Goal: Task Accomplishment & Management: Manage account settings

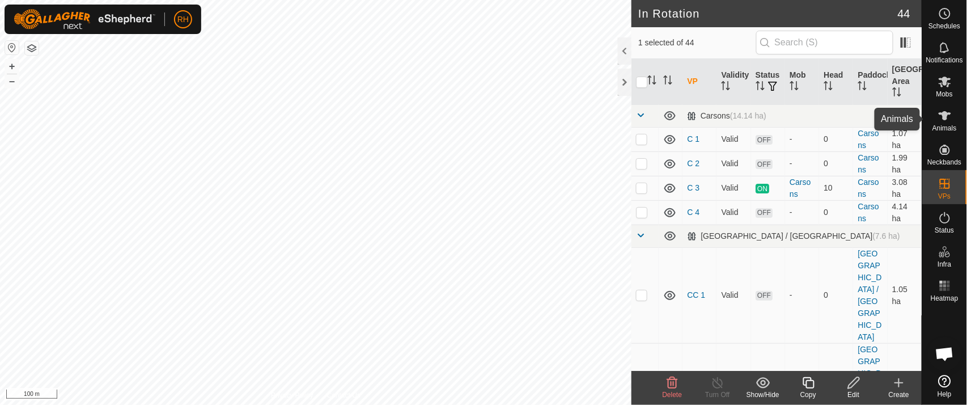
click at [953, 119] on es-animals-svg-icon at bounding box center [945, 116] width 20 height 18
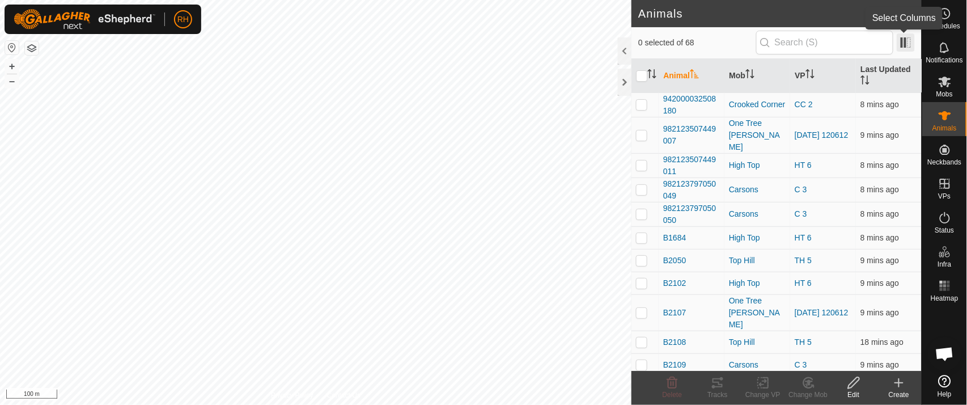
click at [908, 39] on span at bounding box center [906, 42] width 18 height 18
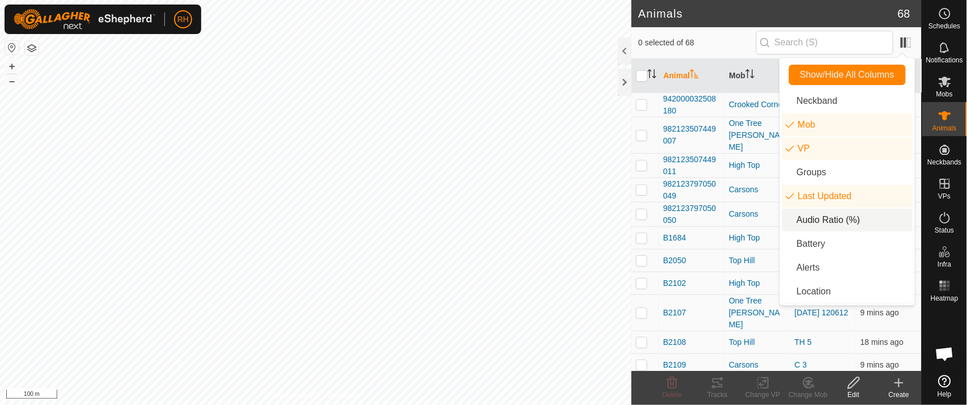
click at [850, 219] on li "Audio Ratio (%)" at bounding box center [847, 220] width 130 height 23
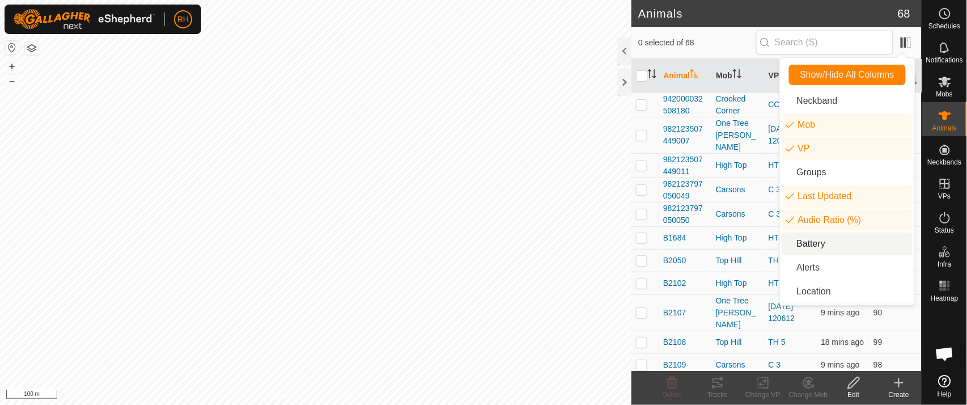
click at [815, 242] on li "Battery" at bounding box center [847, 243] width 130 height 23
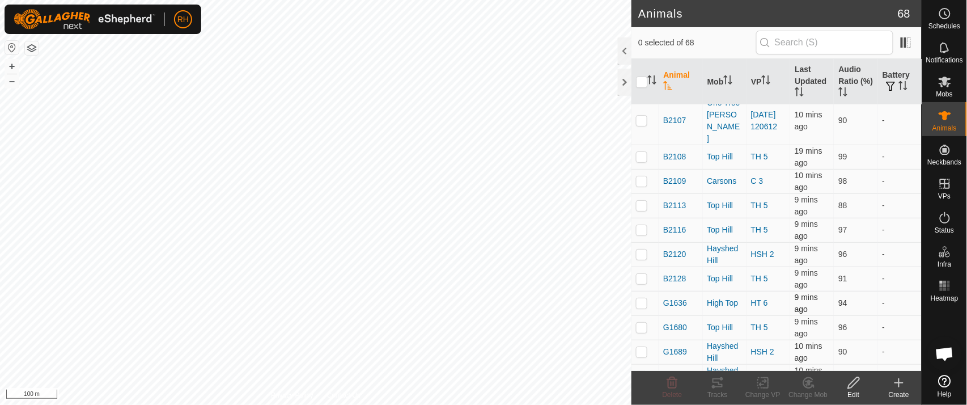
scroll to position [245, 0]
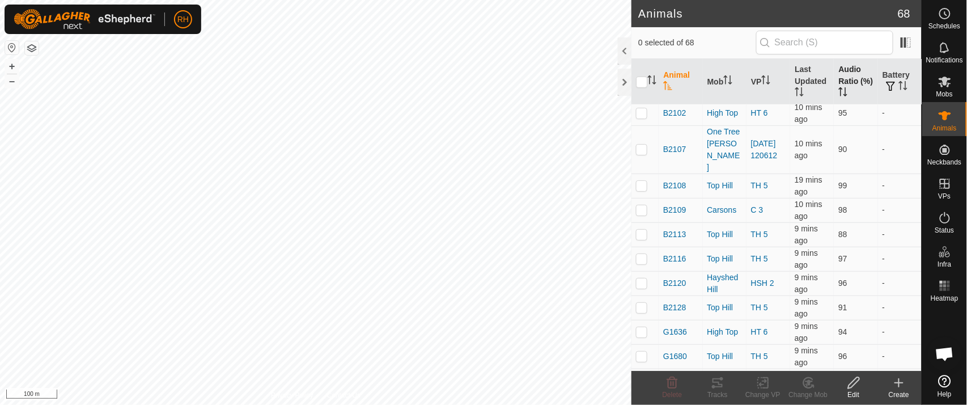
click at [844, 91] on th "Audio Ratio (%)" at bounding box center [856, 82] width 44 height 46
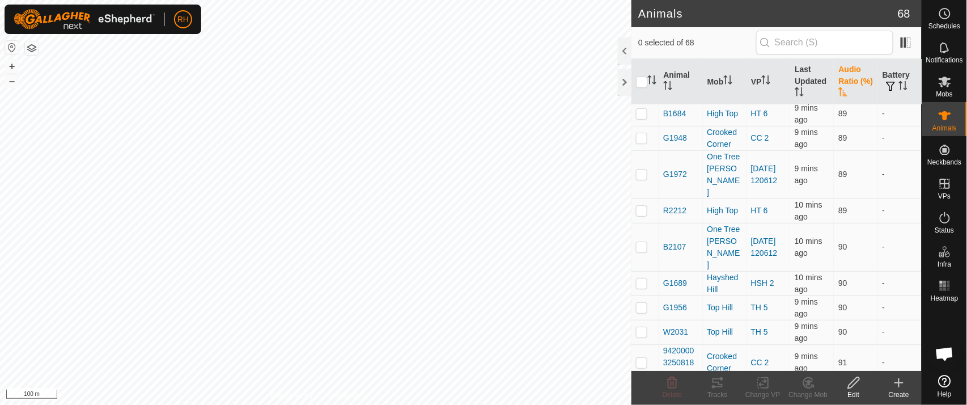
scroll to position [0, 0]
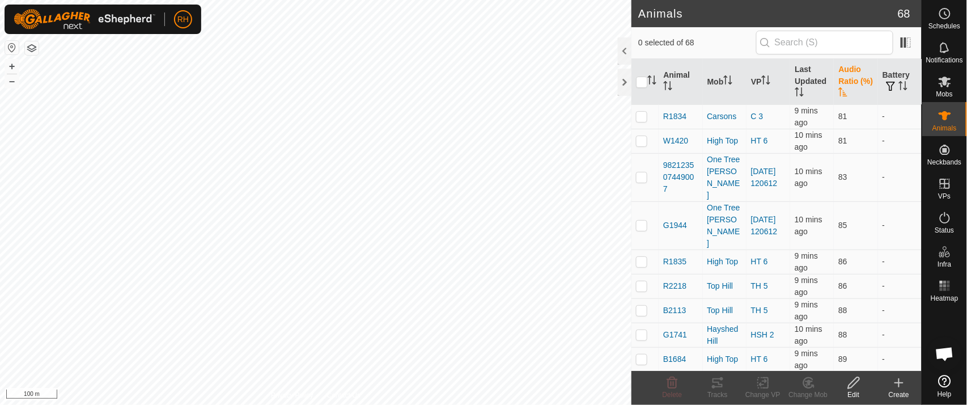
click at [843, 89] on th "Audio Ratio (%)" at bounding box center [856, 82] width 44 height 46
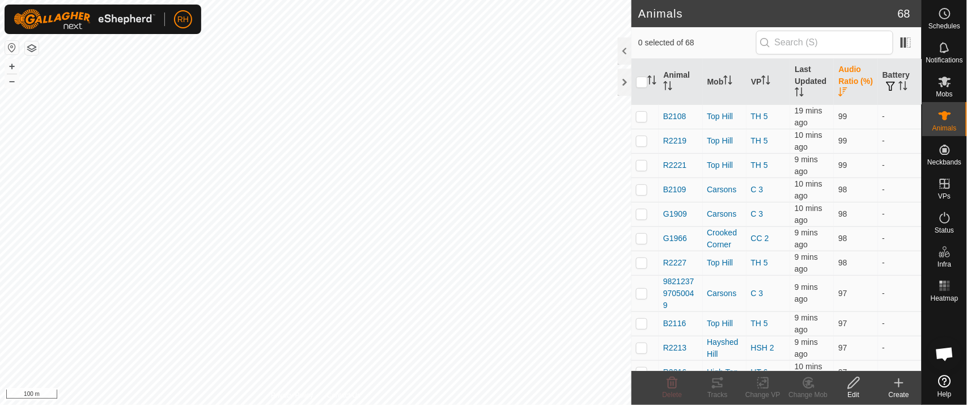
click at [844, 88] on th "Audio Ratio (%)" at bounding box center [856, 82] width 44 height 46
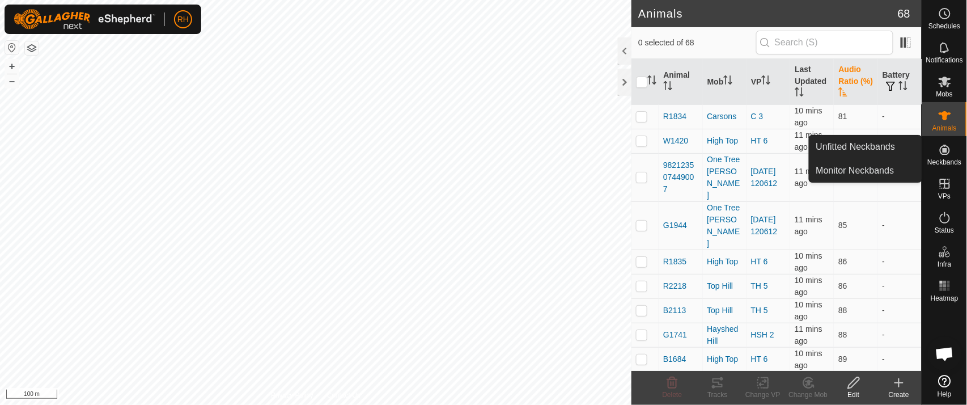
click at [737, 11] on h2 "Animals" at bounding box center [768, 14] width 260 height 14
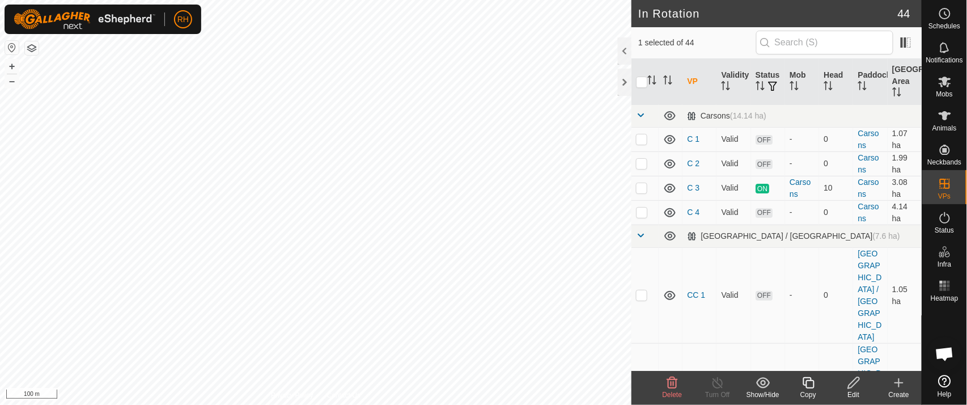
checkbox input "false"
checkbox input "true"
click at [950, 120] on icon at bounding box center [945, 116] width 14 height 14
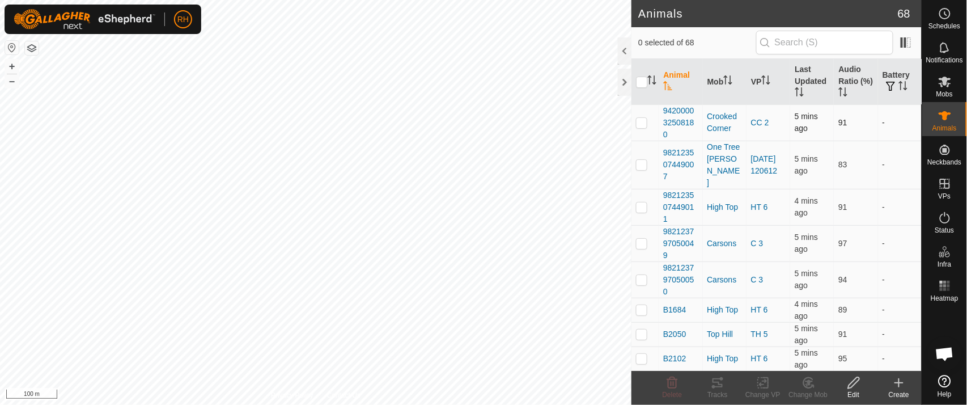
click at [645, 120] on p-checkbox at bounding box center [641, 122] width 11 height 9
click at [645, 122] on p-checkbox at bounding box center [641, 122] width 11 height 9
checkbox input "false"
click at [643, 305] on p-checkbox at bounding box center [641, 309] width 11 height 9
click at [762, 382] on icon at bounding box center [763, 383] width 14 height 14
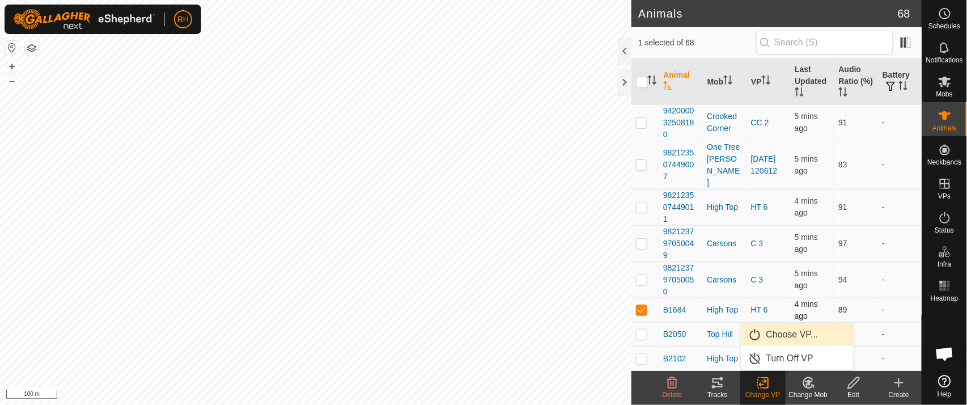
click at [640, 305] on p-checkbox at bounding box center [641, 309] width 11 height 9
checkbox input "false"
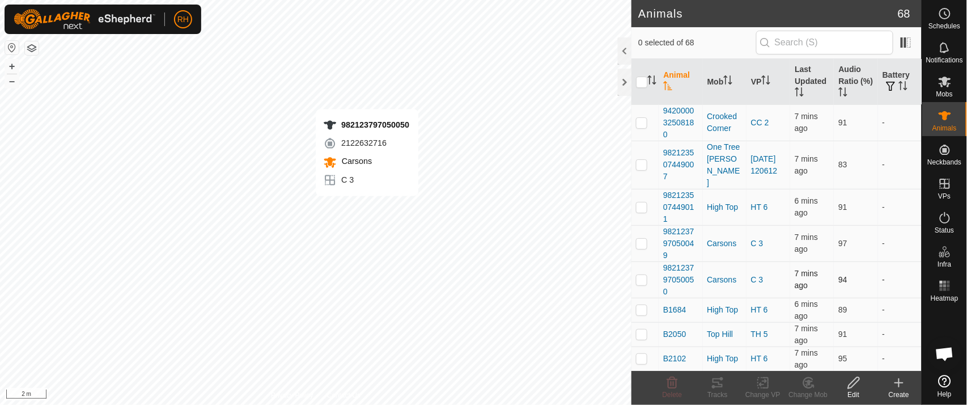
checkbox input "true"
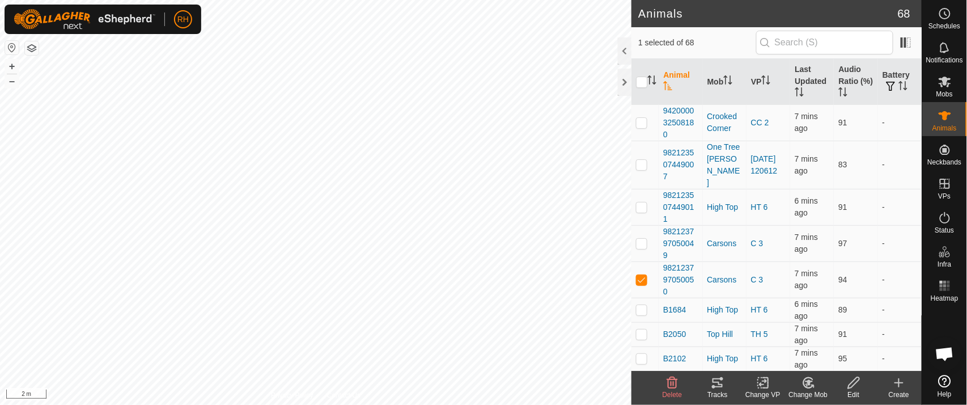
click at [813, 384] on icon at bounding box center [808, 383] width 14 height 14
click at [823, 334] on link "Choose Mob..." at bounding box center [843, 334] width 112 height 23
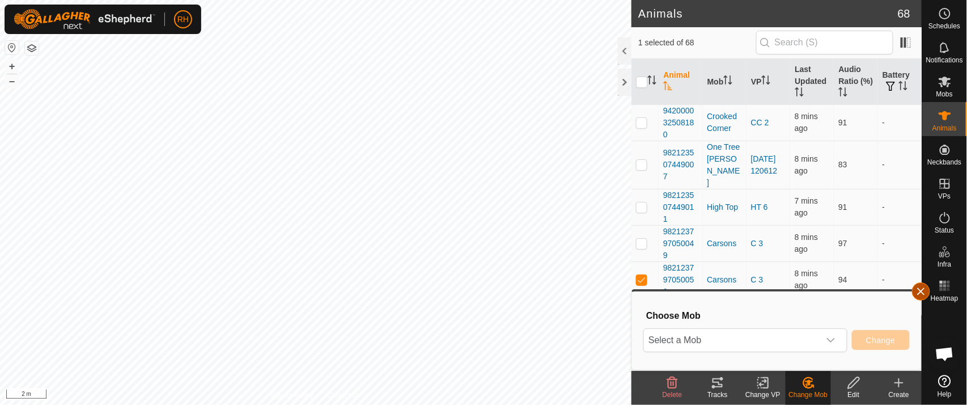
click at [922, 289] on button "button" at bounding box center [921, 291] width 18 height 18
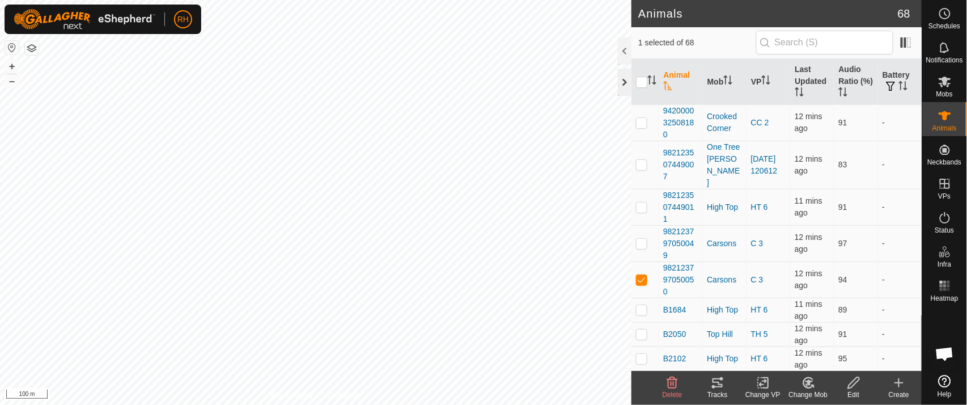
click at [625, 80] on div at bounding box center [625, 82] width 14 height 27
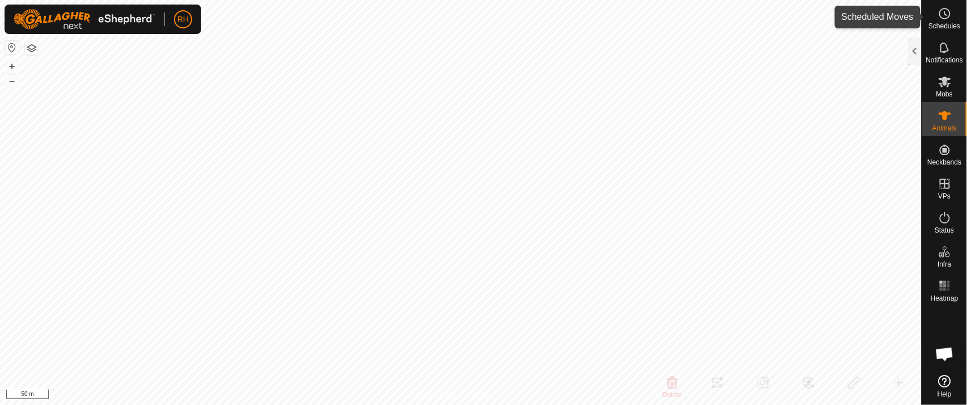
click at [949, 13] on icon at bounding box center [945, 14] width 14 height 14
click at [952, 16] on es-schedule-vp-svg-icon at bounding box center [945, 14] width 20 height 18
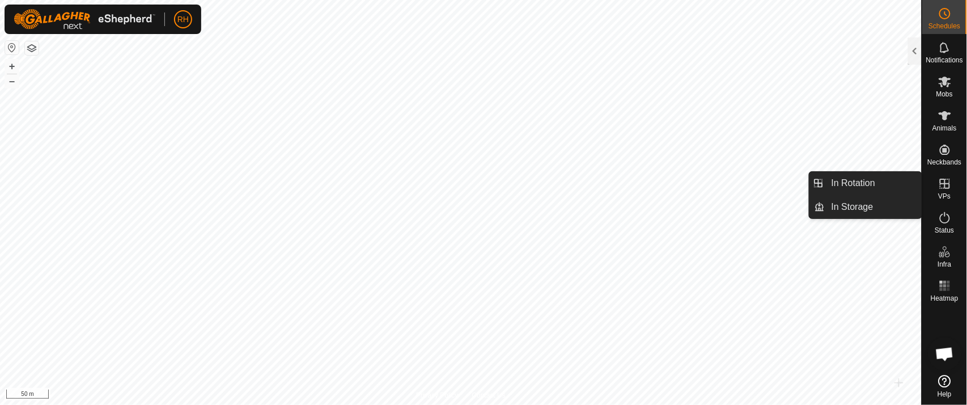
click at [948, 181] on icon at bounding box center [945, 184] width 14 height 14
click at [860, 185] on link "In Rotation" at bounding box center [873, 183] width 97 height 23
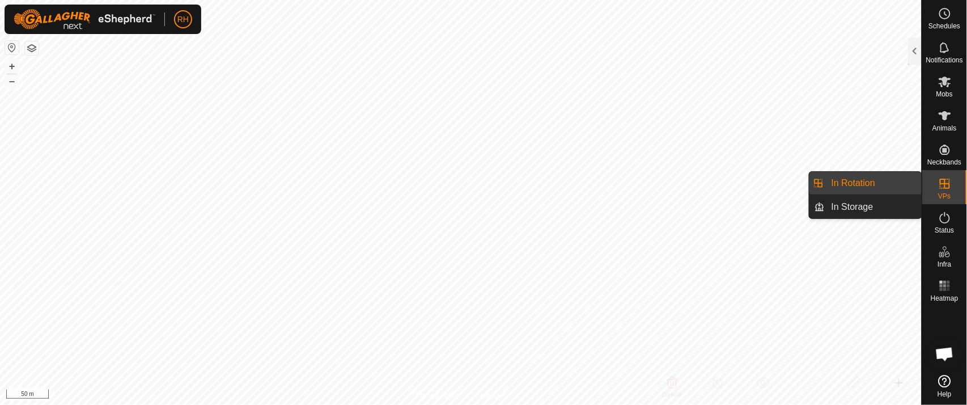
click at [848, 180] on link "In Rotation" at bounding box center [873, 183] width 97 height 23
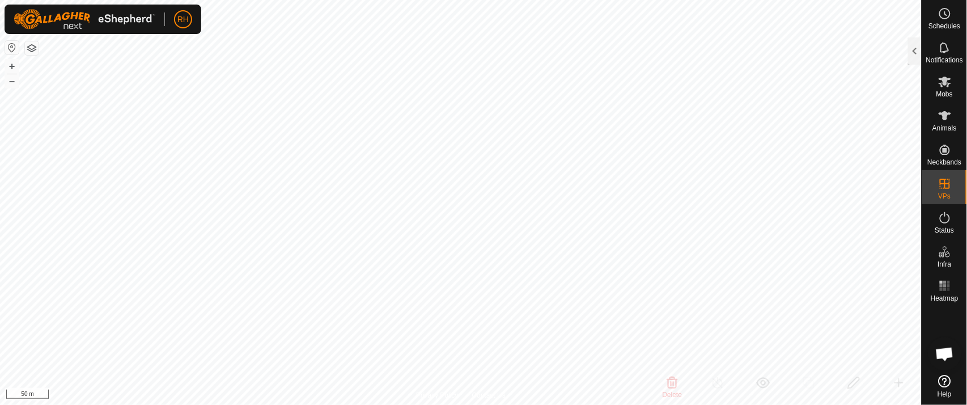
checkbox input "false"
checkbox input "true"
click at [950, 14] on circle at bounding box center [945, 14] width 10 height 10
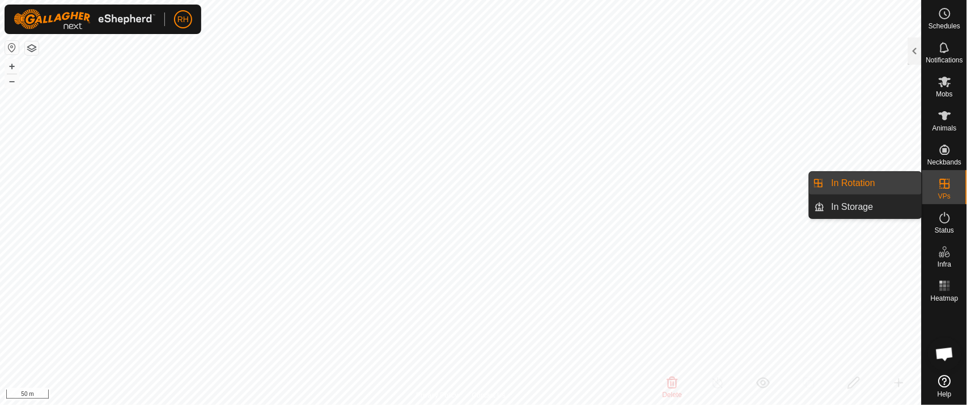
click at [881, 183] on link "In Rotation" at bounding box center [873, 183] width 97 height 23
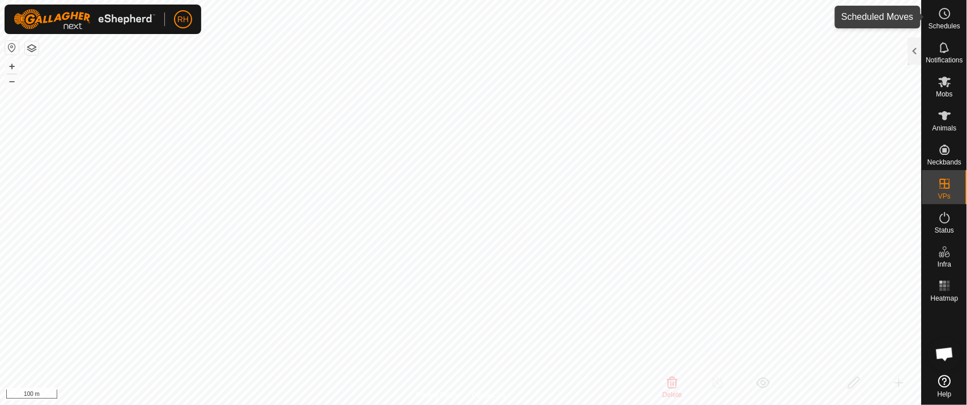
click at [946, 15] on icon at bounding box center [945, 14] width 14 height 14
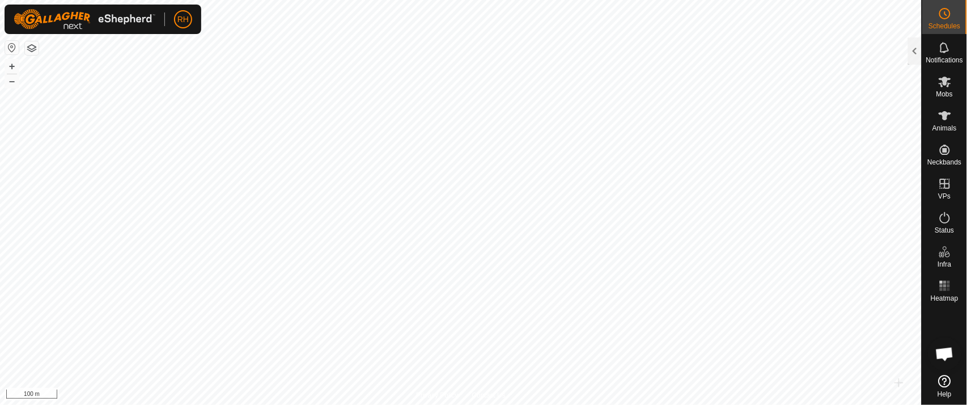
click at [943, 18] on circle at bounding box center [945, 14] width 10 height 10
click at [946, 11] on icon at bounding box center [945, 14] width 14 height 14
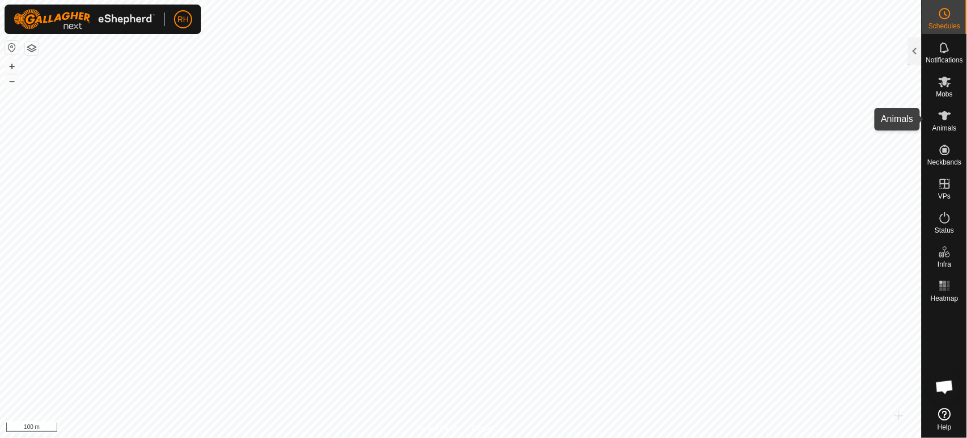
click at [942, 120] on icon at bounding box center [945, 116] width 14 height 14
click at [915, 51] on div at bounding box center [915, 50] width 14 height 27
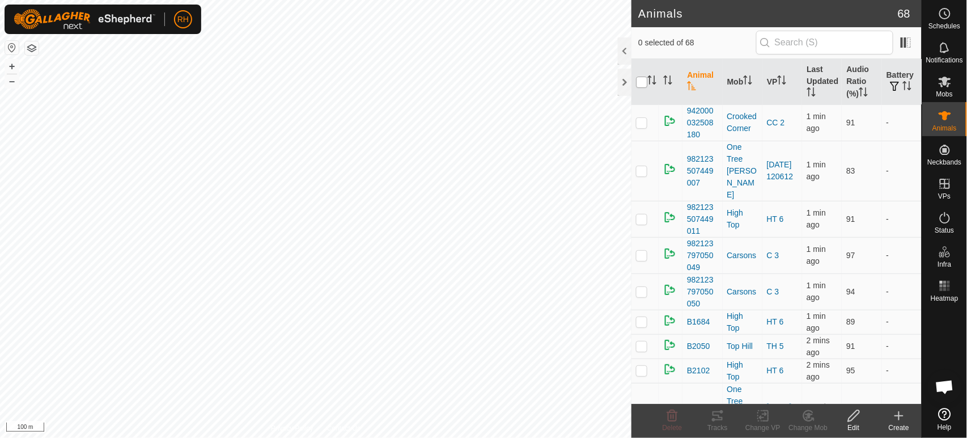
click at [642, 84] on input "checkbox" at bounding box center [641, 82] width 11 height 11
checkbox input "true"
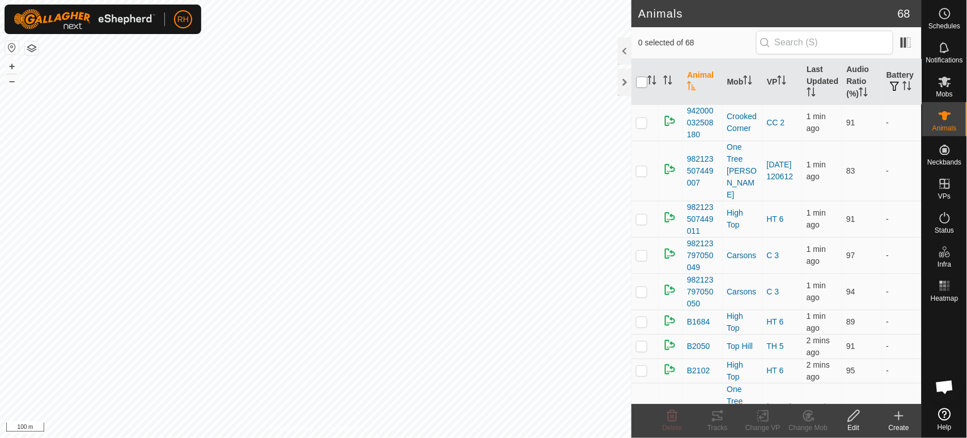
checkbox input "true"
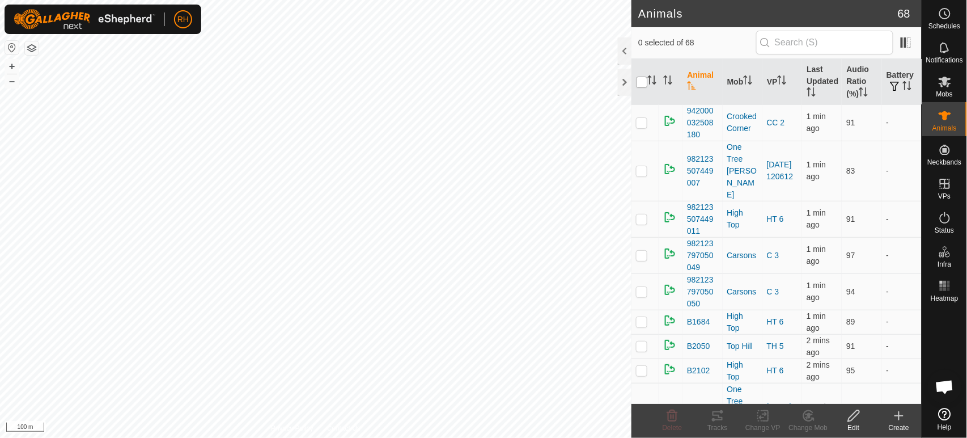
checkbox input "true"
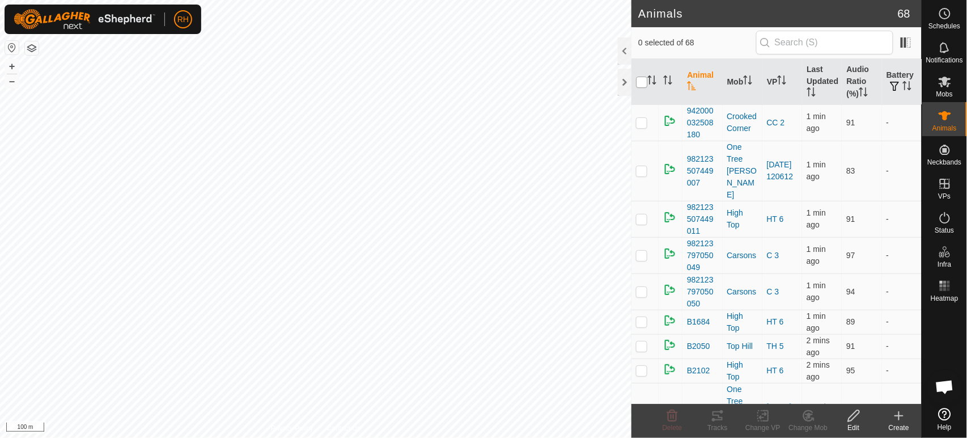
checkbox input "true"
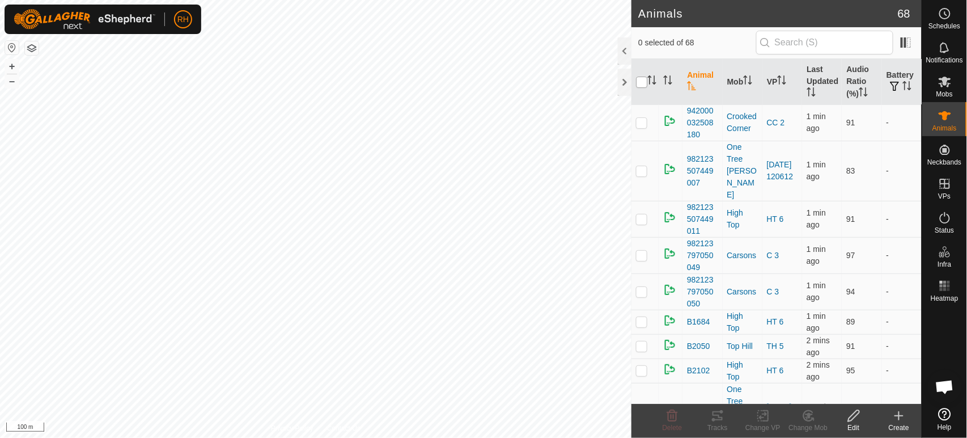
checkbox input "true"
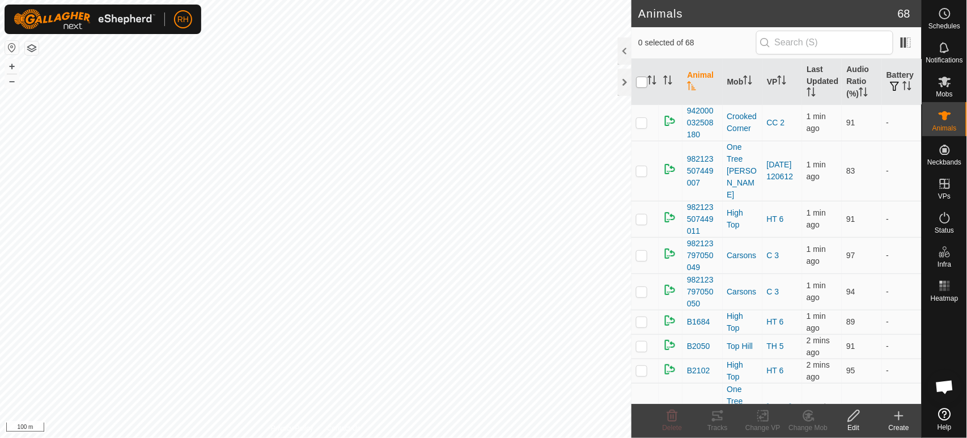
checkbox input "true"
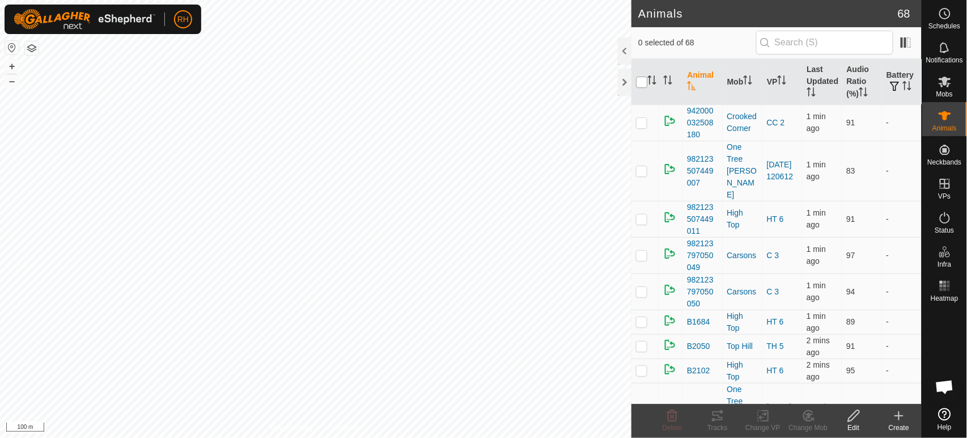
checkbox input "true"
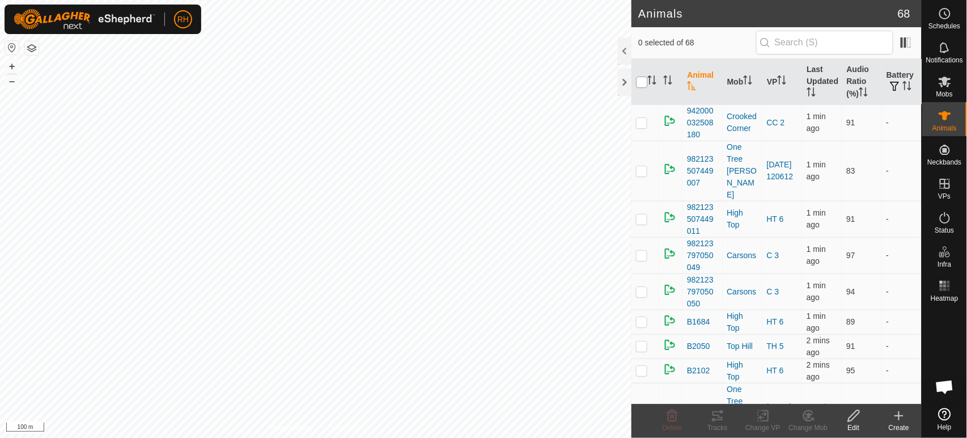
checkbox input "true"
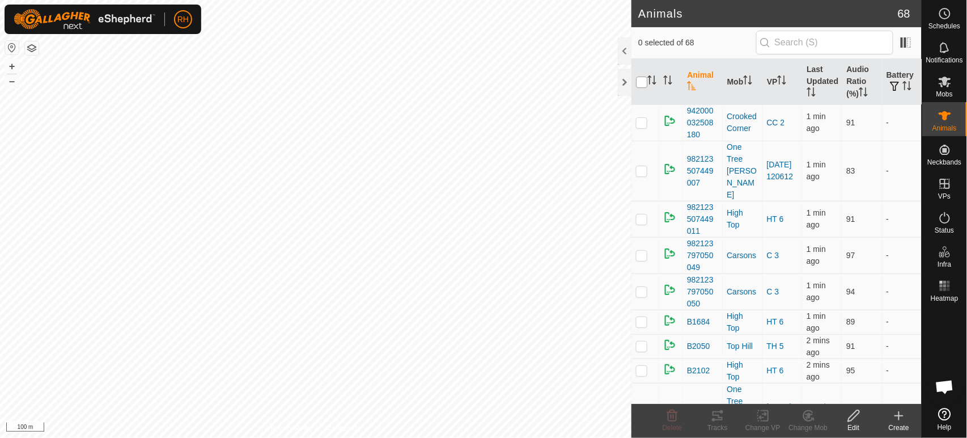
checkbox input "true"
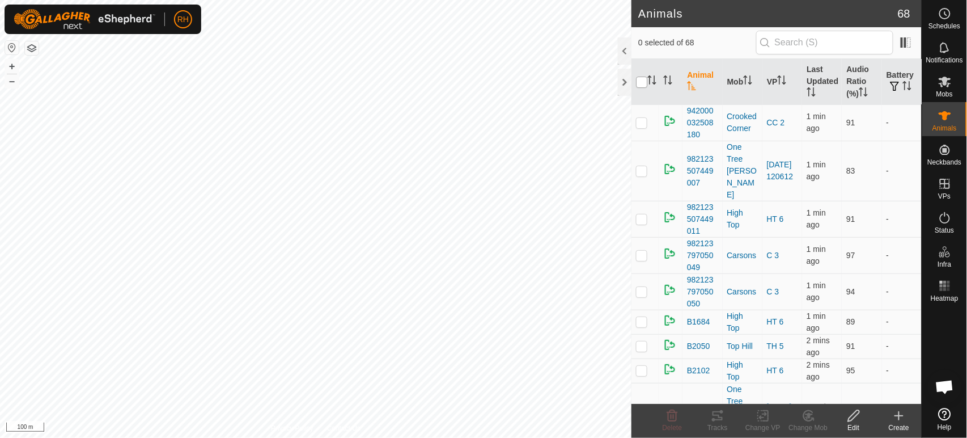
checkbox input "true"
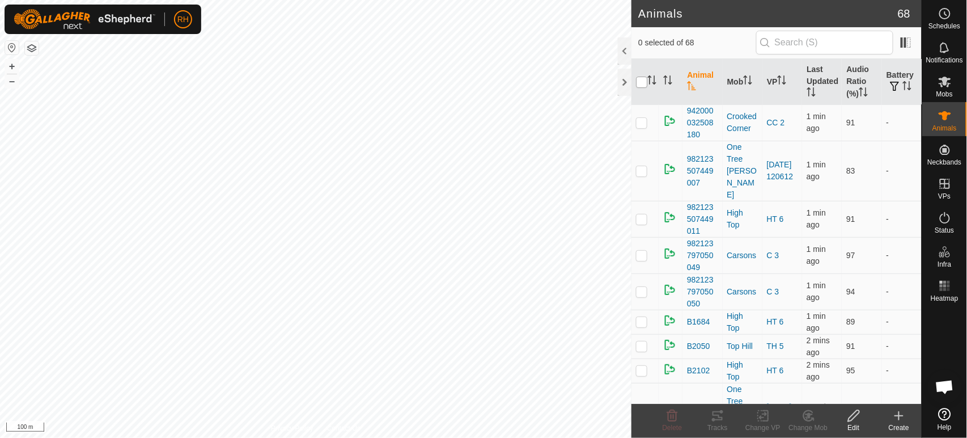
checkbox input "true"
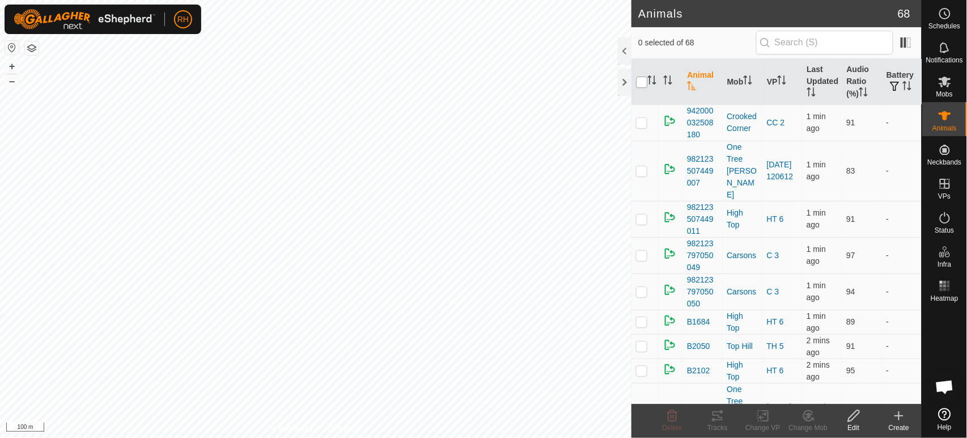
checkbox input "true"
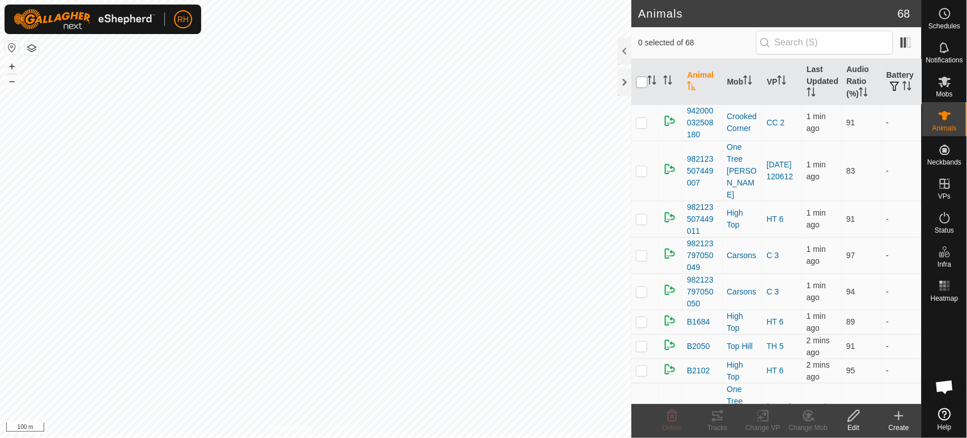
checkbox input "true"
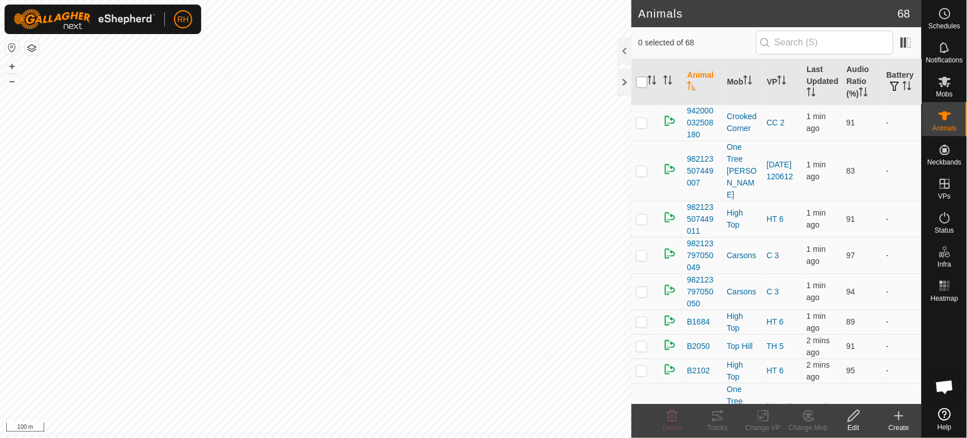
checkbox input "true"
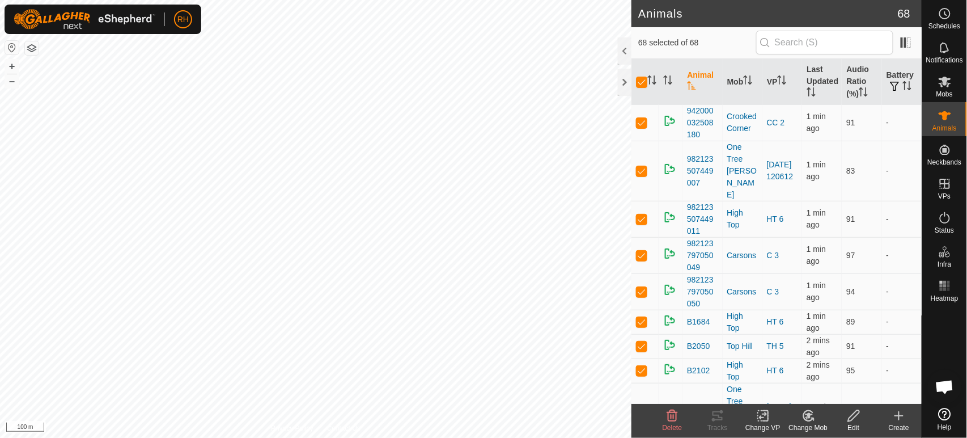
click at [856, 416] on icon at bounding box center [854, 416] width 14 height 14
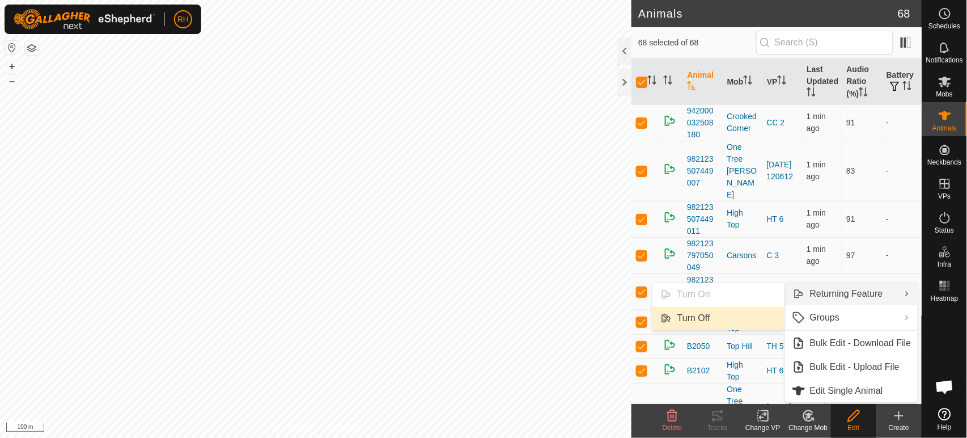
click at [690, 321] on link "Turn Off" at bounding box center [718, 318] width 132 height 23
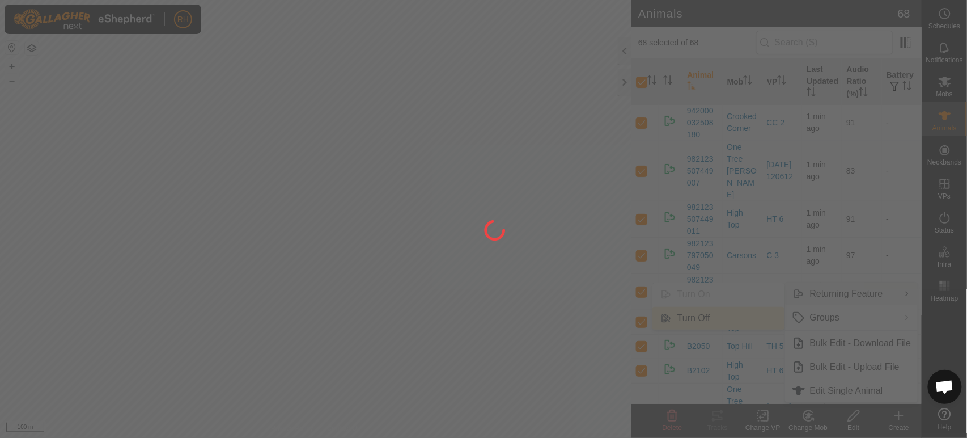
checkbox input "false"
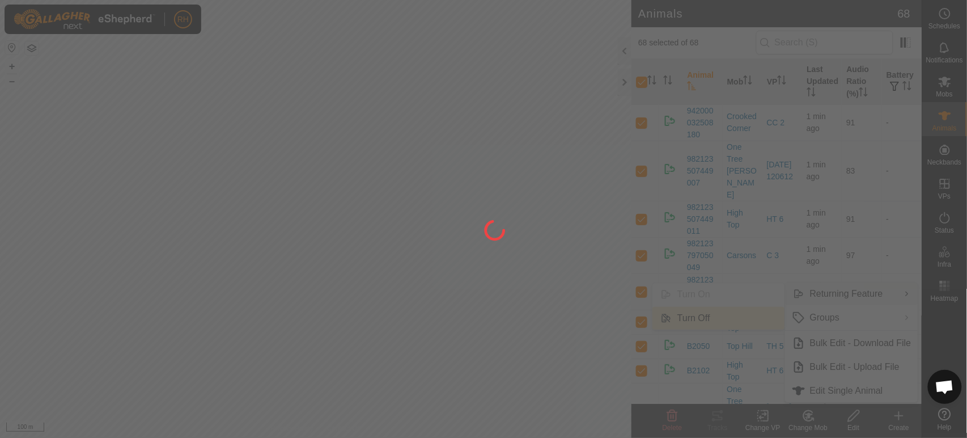
checkbox input "false"
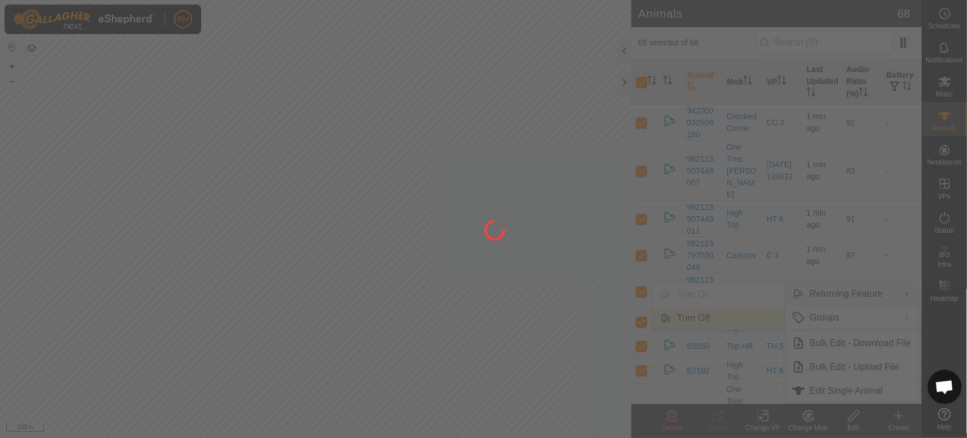
checkbox input "false"
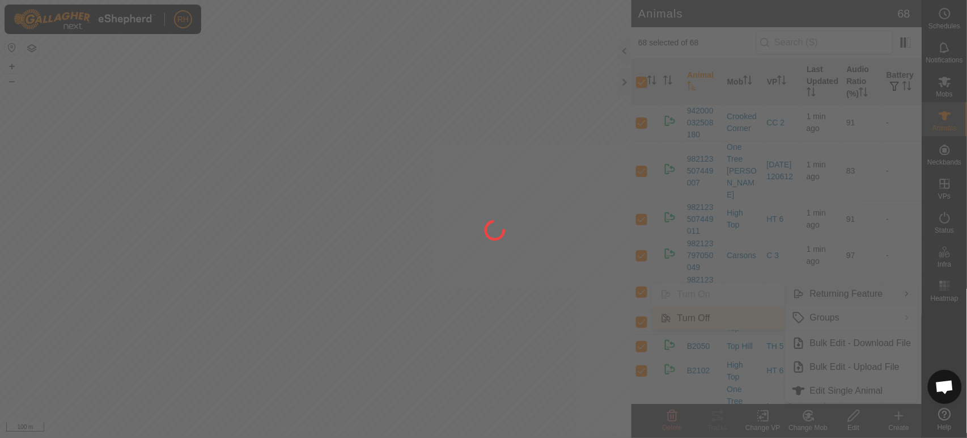
checkbox input "false"
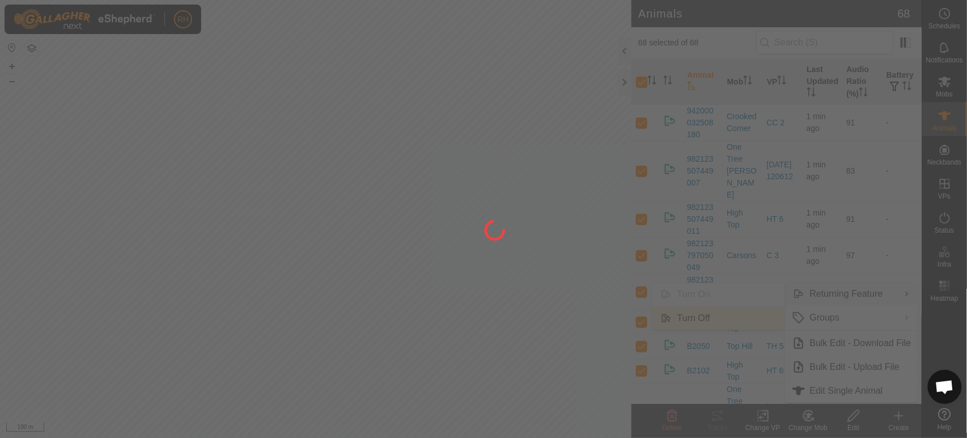
checkbox input "false"
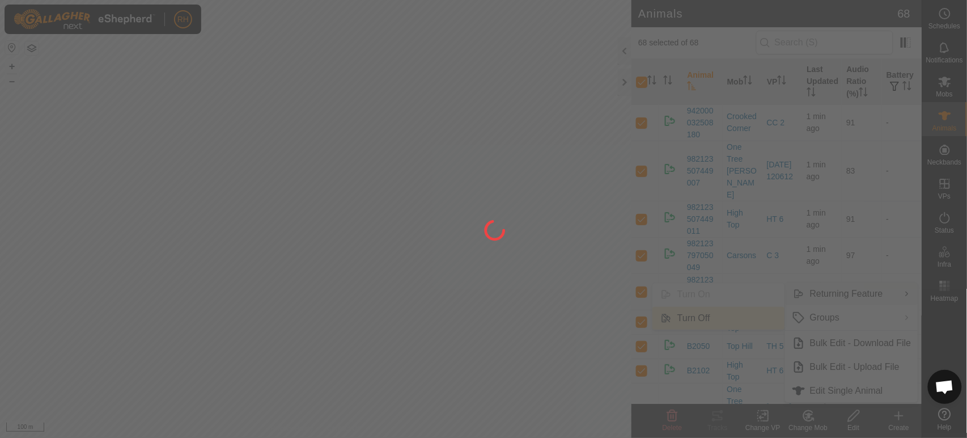
checkbox input "false"
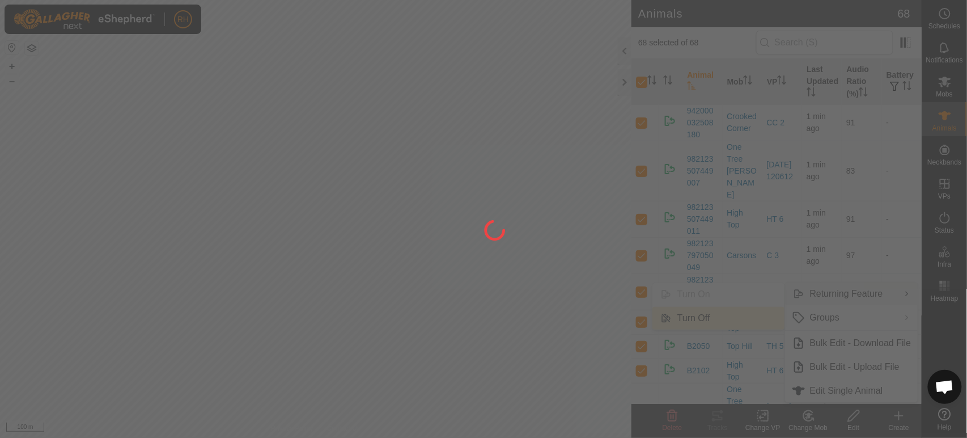
checkbox input "false"
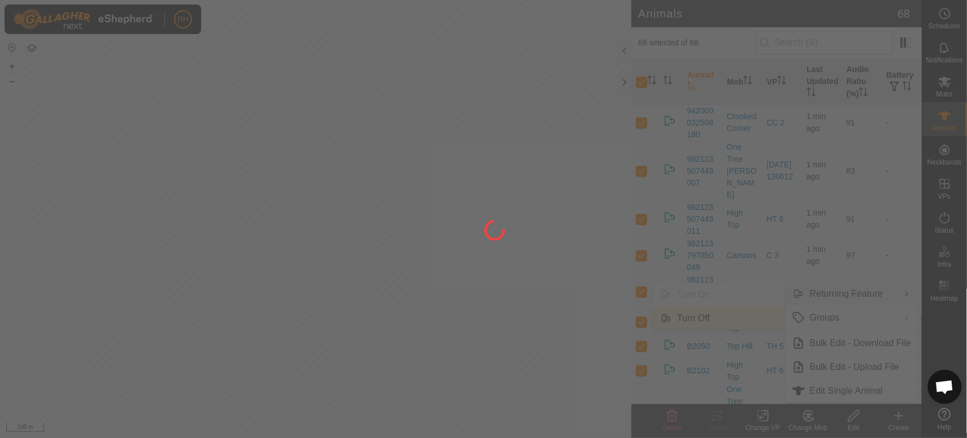
checkbox input "false"
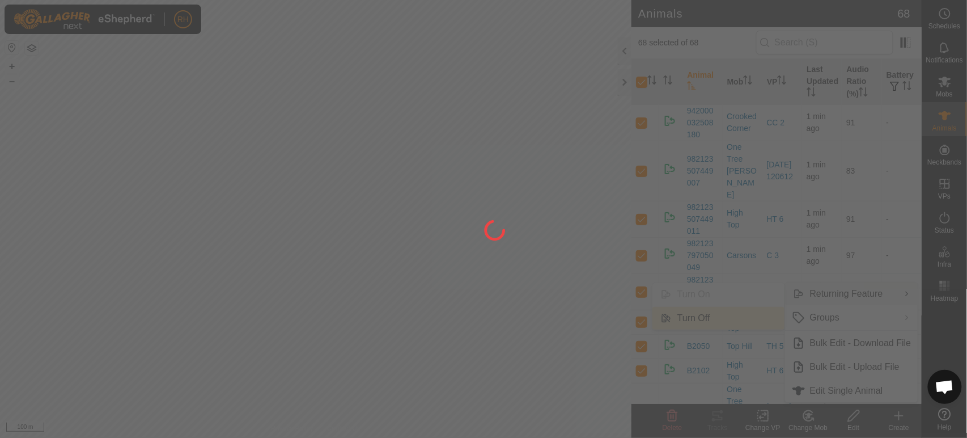
checkbox input "false"
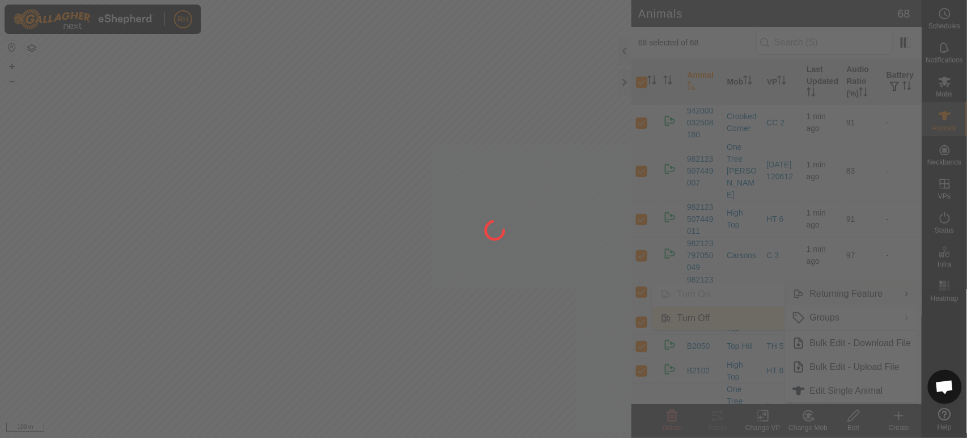
checkbox input "false"
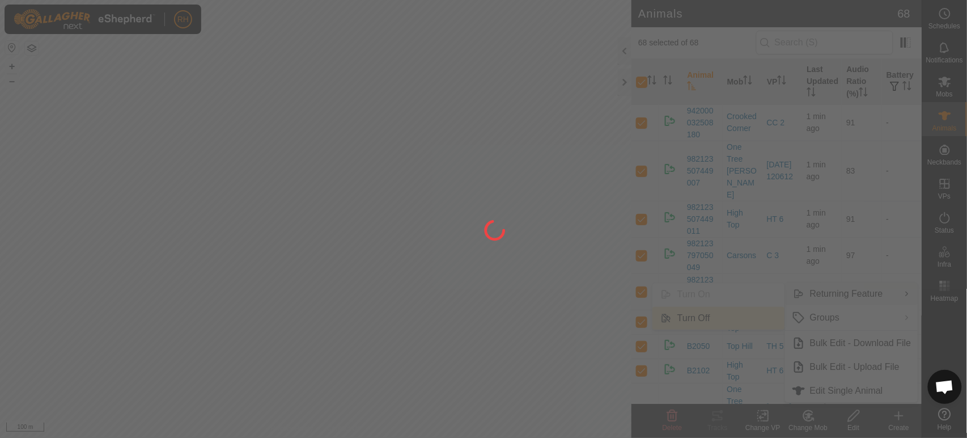
checkbox input "false"
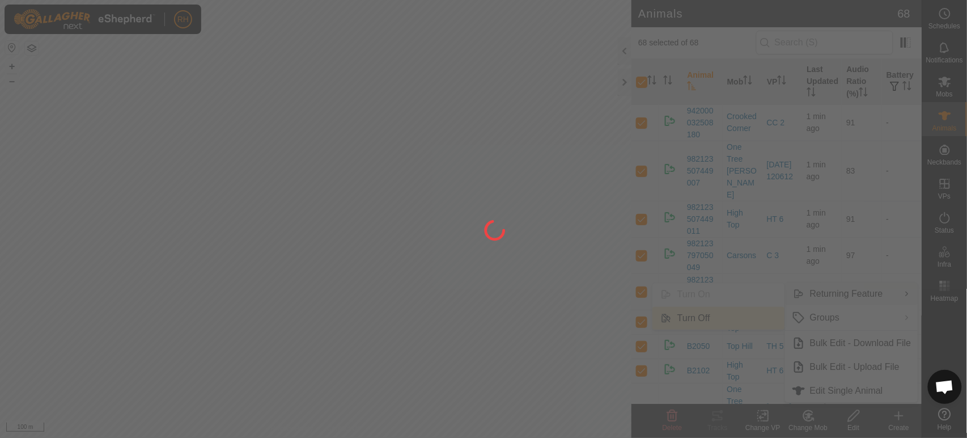
checkbox input "false"
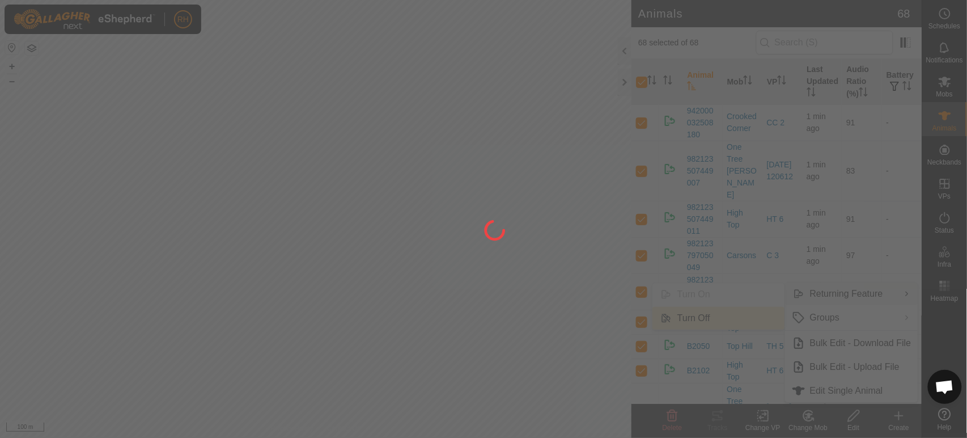
checkbox input "false"
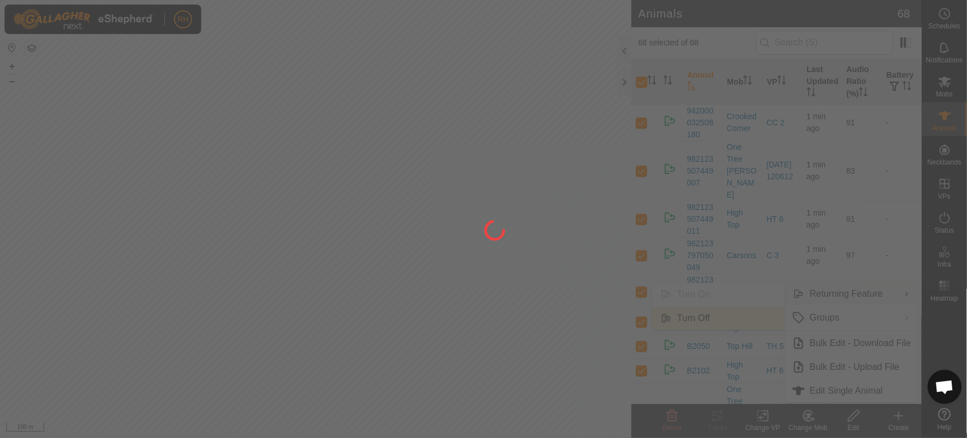
checkbox input "false"
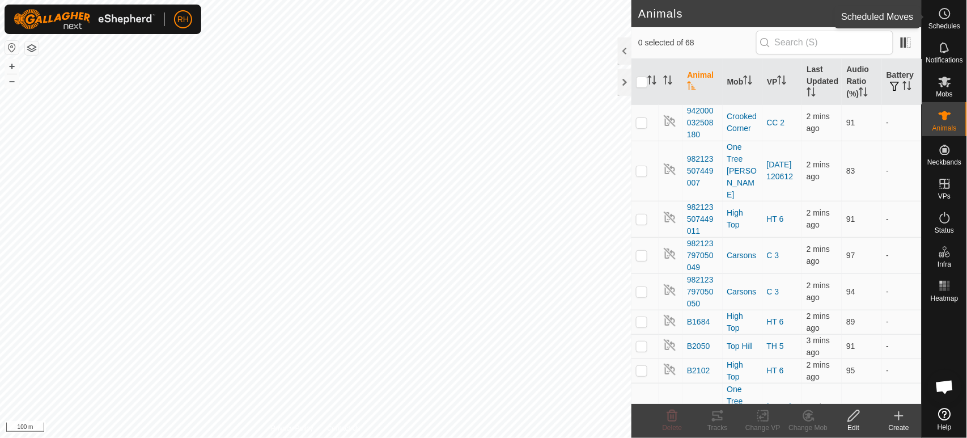
click at [945, 12] on icon at bounding box center [946, 13] width 2 height 3
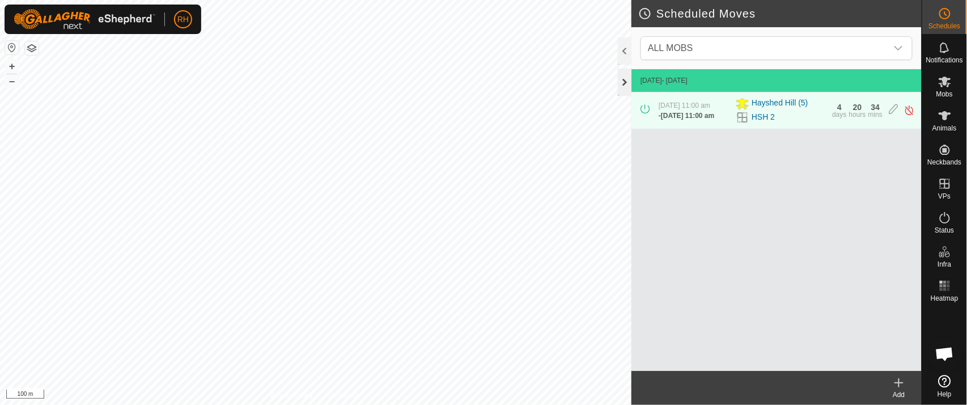
click at [625, 84] on div at bounding box center [625, 82] width 14 height 27
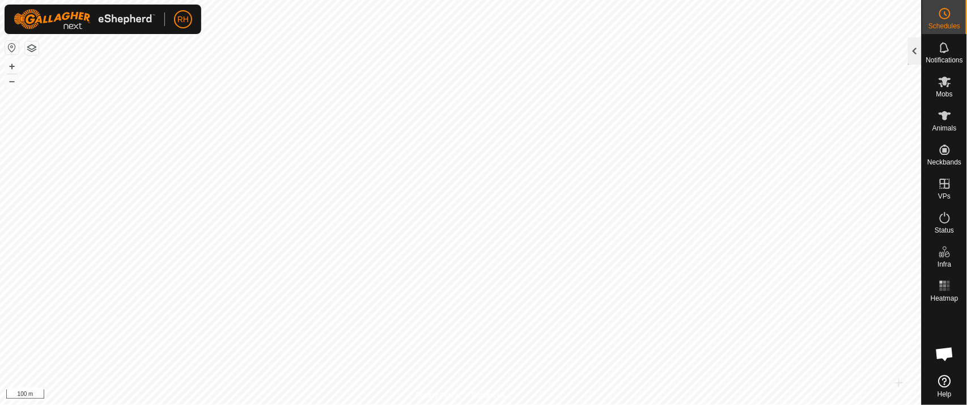
click at [916, 49] on div at bounding box center [915, 50] width 14 height 27
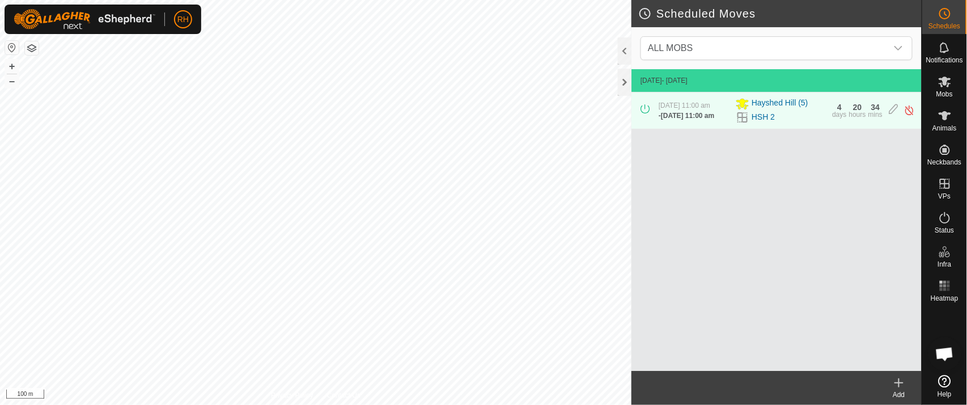
click at [716, 97] on div "Scheduled Moves ALL MOBS [DATE] - [DATE] [DATE] 11:00 am - [DATE] 11:00 am [GEO…" at bounding box center [461, 202] width 922 height 405
click at [901, 44] on icon "dropdown trigger" at bounding box center [898, 48] width 9 height 9
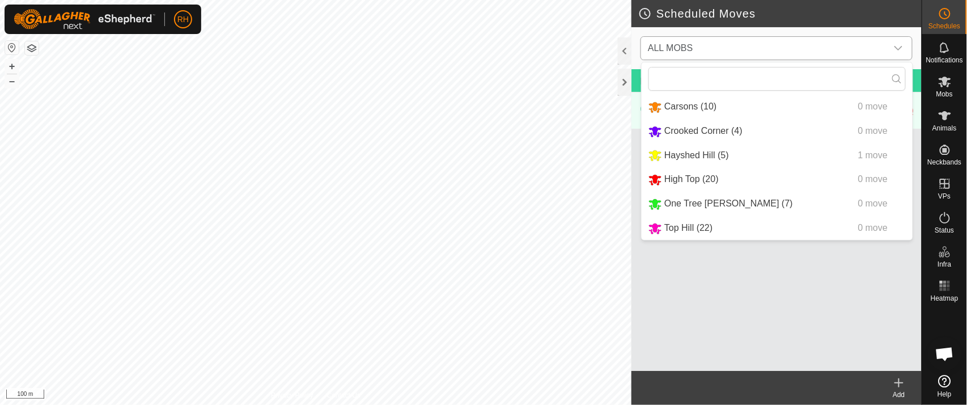
click at [701, 201] on li "One Tree [PERSON_NAME] (7) 0 move" at bounding box center [777, 203] width 271 height 23
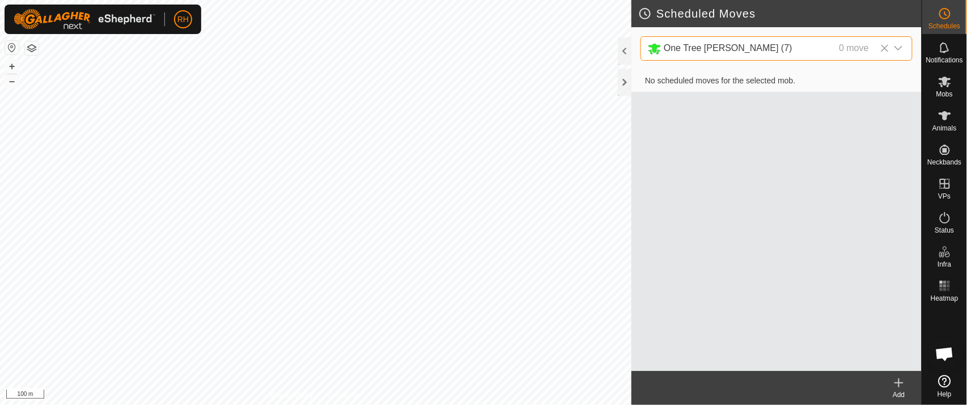
click at [900, 383] on icon at bounding box center [899, 383] width 8 height 0
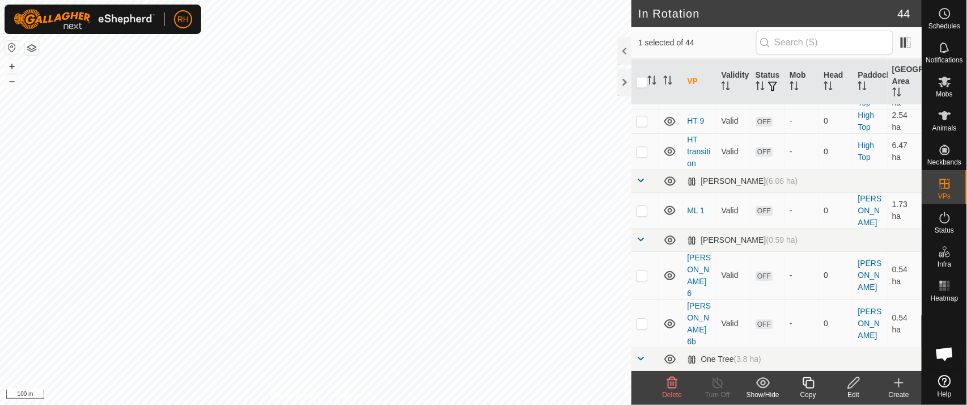
scroll to position [944, 0]
checkbox input "false"
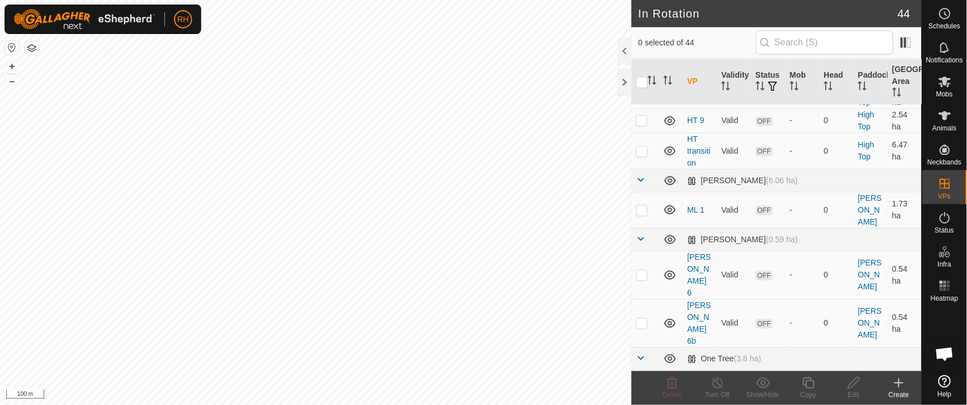
click at [642, 389] on p-checkbox at bounding box center [641, 393] width 11 height 9
checkbox input "true"
click at [902, 381] on icon at bounding box center [899, 383] width 14 height 14
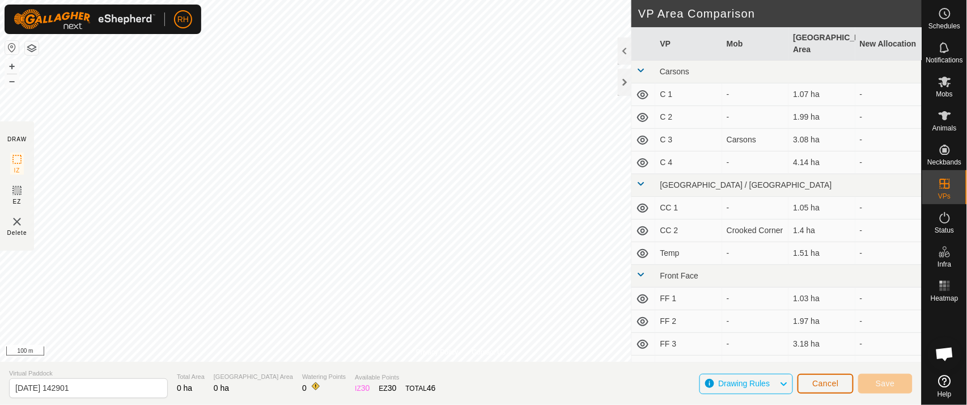
click at [830, 380] on span "Cancel" at bounding box center [825, 383] width 27 height 9
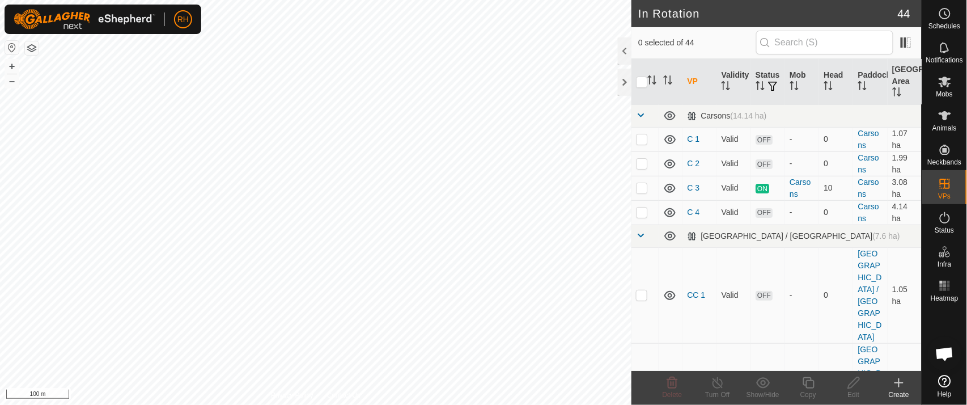
checkbox input "true"
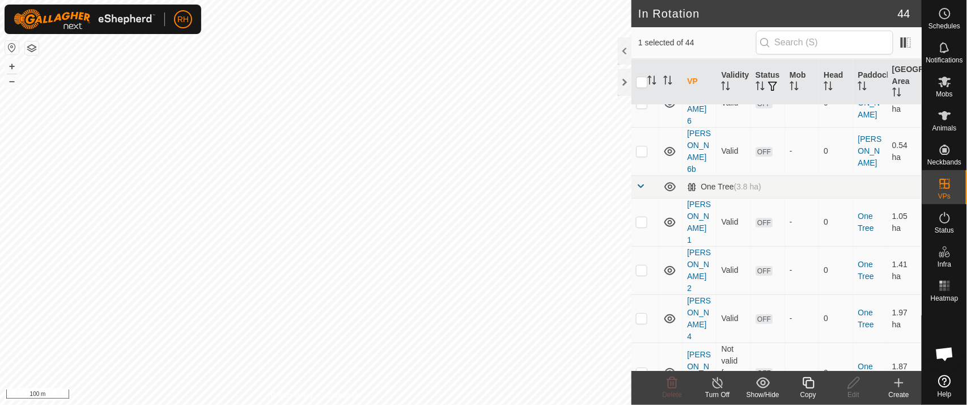
scroll to position [1134, 0]
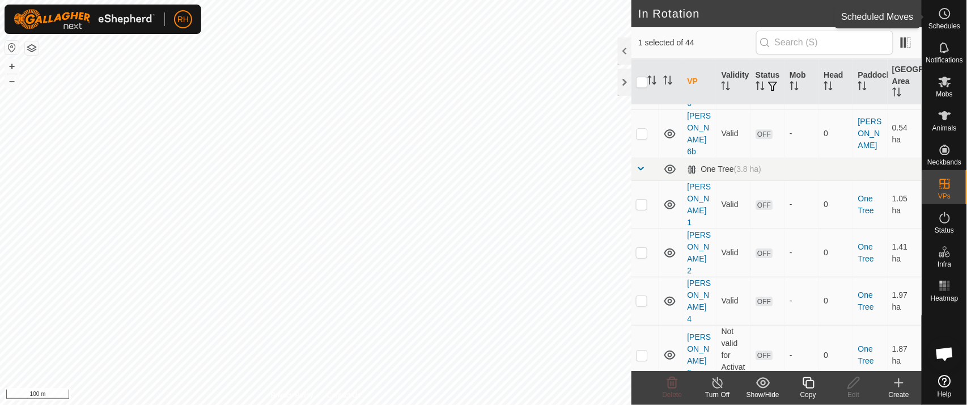
click at [946, 14] on icon at bounding box center [945, 14] width 14 height 14
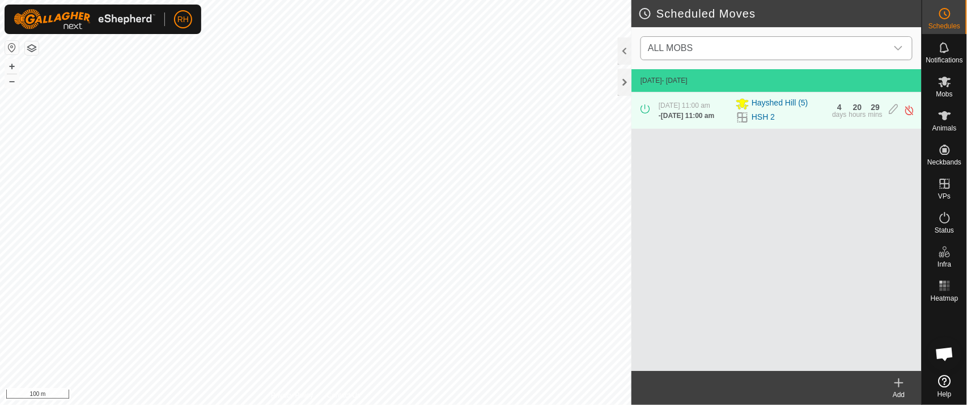
click at [897, 47] on icon "dropdown trigger" at bounding box center [898, 48] width 9 height 9
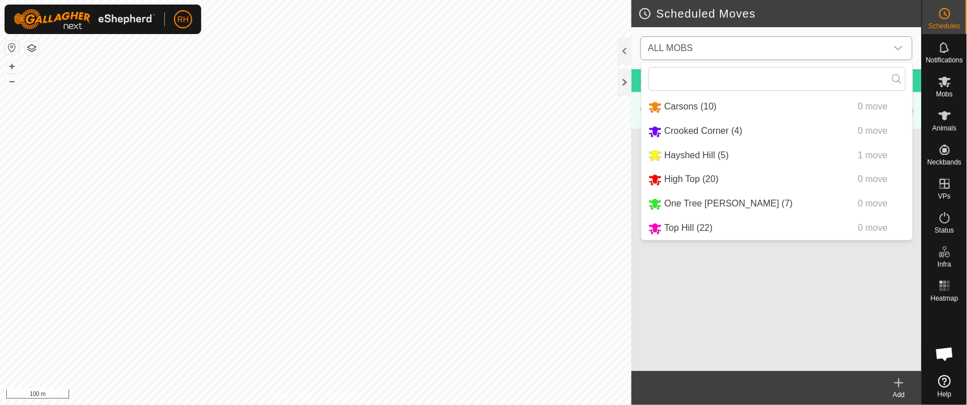
click at [686, 204] on li "One Tree [PERSON_NAME] (7) 0 move" at bounding box center [777, 203] width 271 height 23
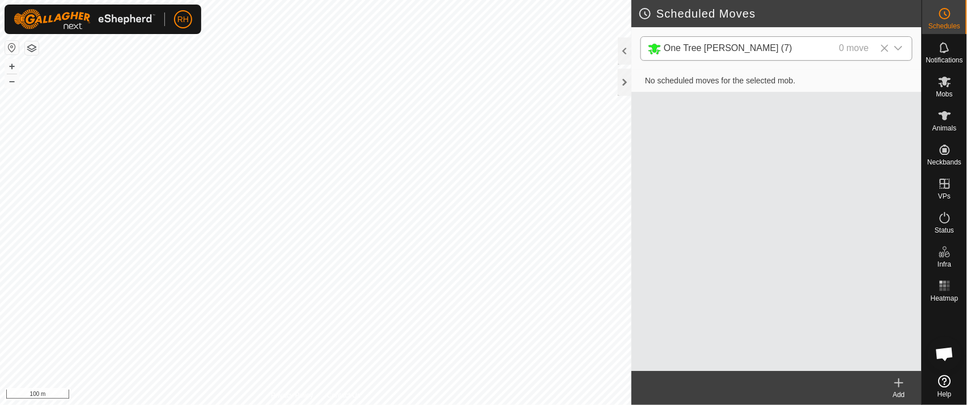
click at [901, 383] on icon at bounding box center [899, 383] width 8 height 0
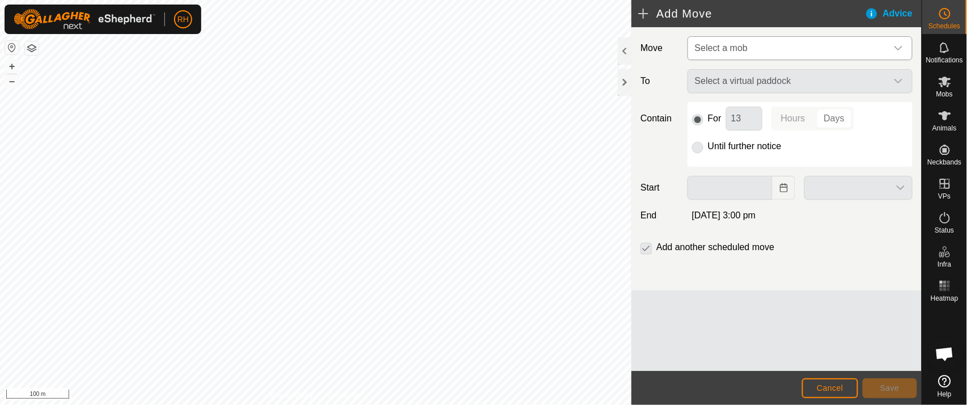
click at [898, 45] on icon "dropdown trigger" at bounding box center [898, 48] width 9 height 9
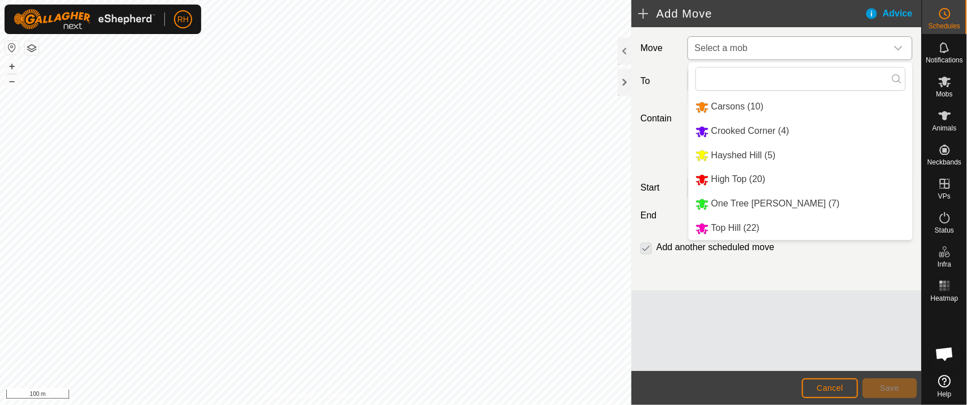
click at [750, 202] on li "One Tree [PERSON_NAME] (7)" at bounding box center [801, 203] width 224 height 23
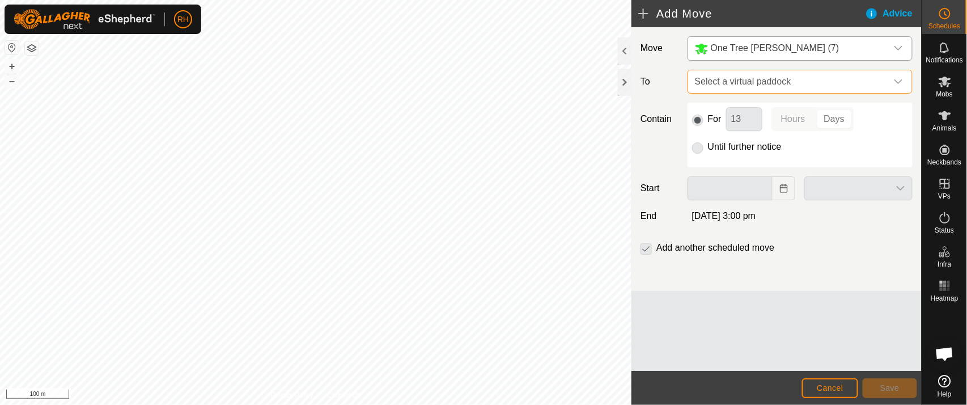
click at [752, 81] on span "Select a virtual paddock" at bounding box center [788, 81] width 197 height 23
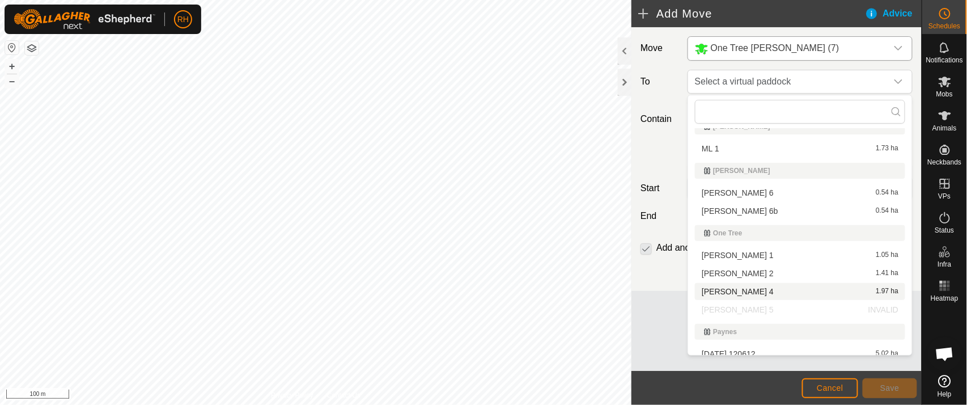
scroll to position [567, 0]
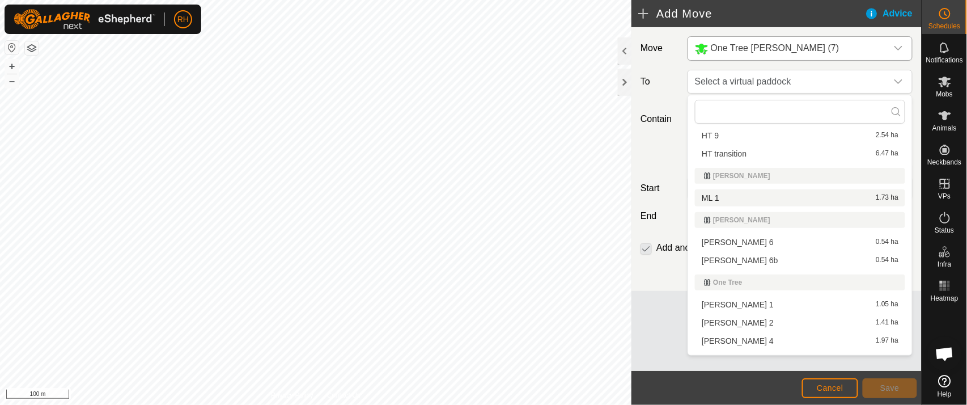
click at [715, 194] on li "ML 1 1.73 ha" at bounding box center [800, 197] width 210 height 17
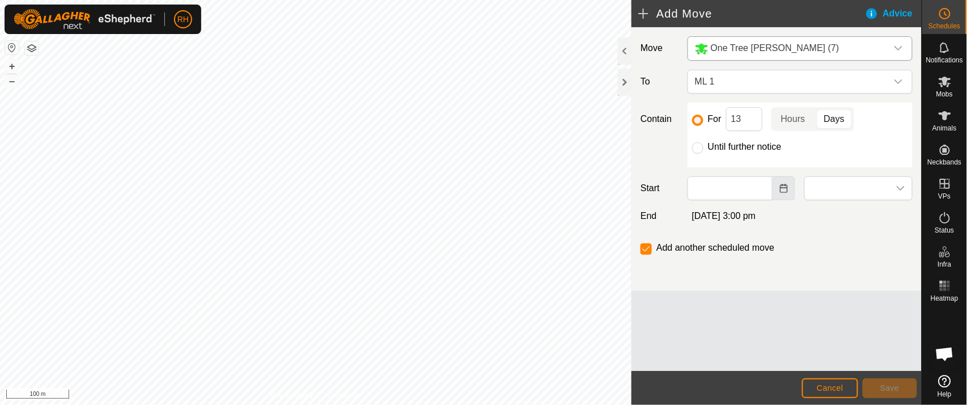
click at [787, 187] on icon "Choose Date" at bounding box center [783, 188] width 7 height 9
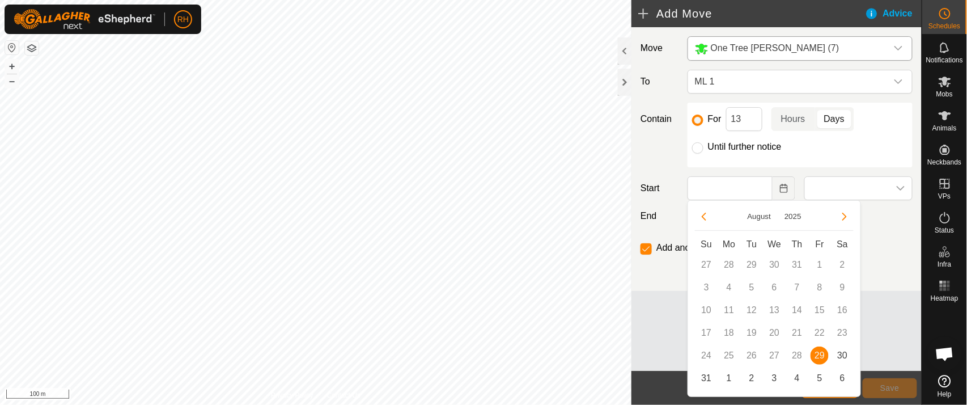
click at [817, 355] on span "29" at bounding box center [819, 355] width 18 height 18
type input "[DATE]"
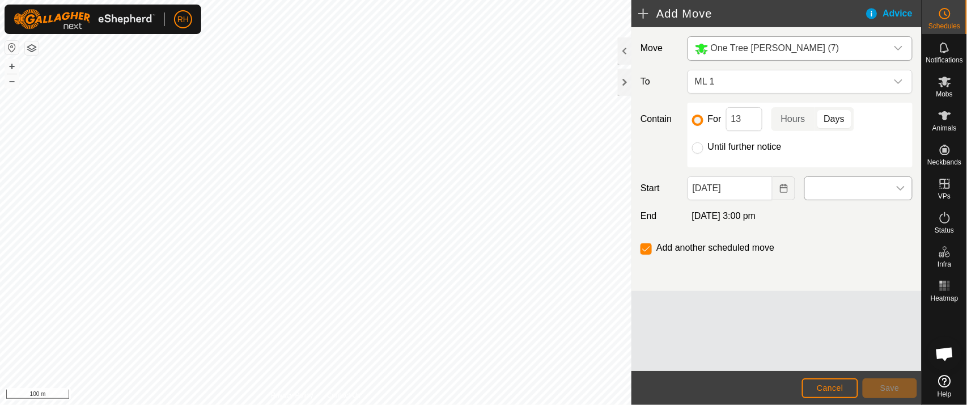
click at [900, 185] on icon "dropdown trigger" at bounding box center [900, 188] width 9 height 9
click at [902, 189] on icon "dropdown trigger" at bounding box center [901, 188] width 8 height 5
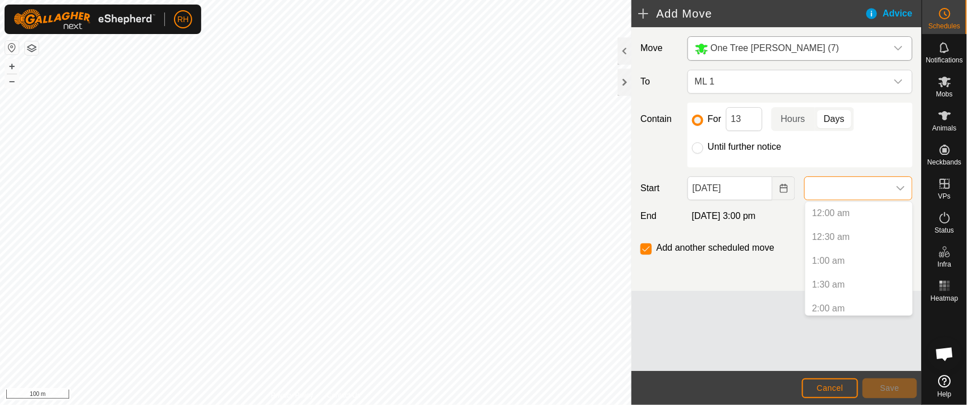
scroll to position [126, 0]
click at [819, 234] on p-selectitem "3:00 am" at bounding box center [858, 230] width 107 height 23
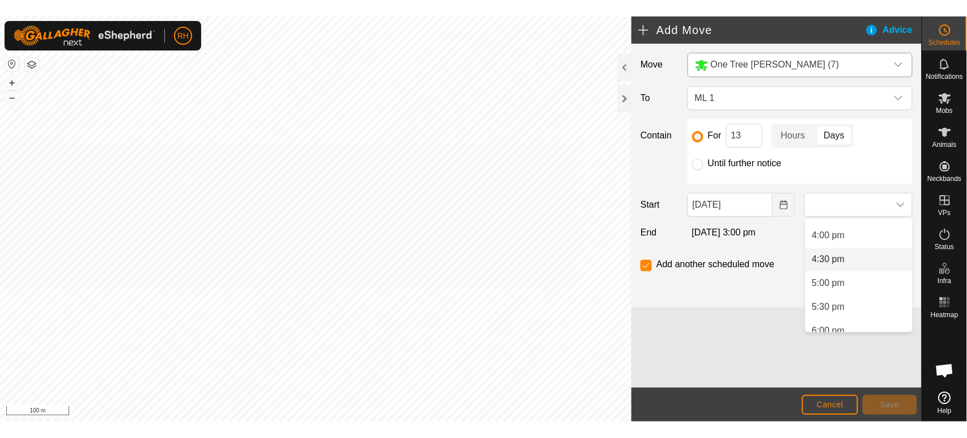
scroll to position [693, 0]
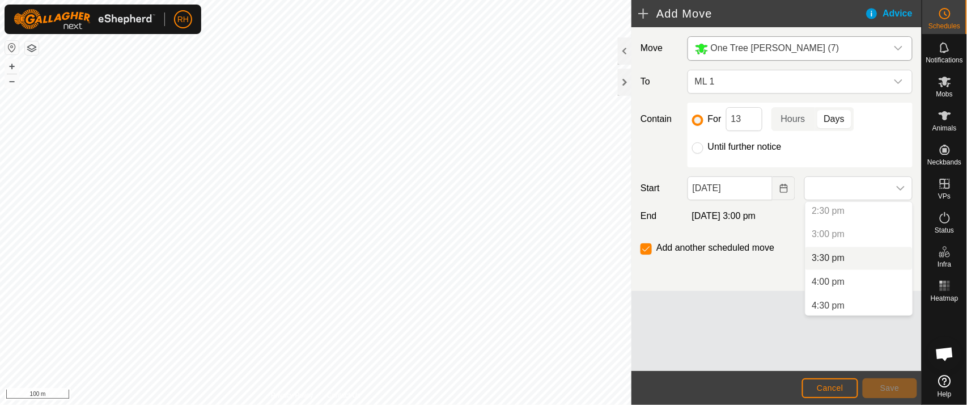
click at [827, 257] on li "3:30 pm" at bounding box center [858, 258] width 107 height 23
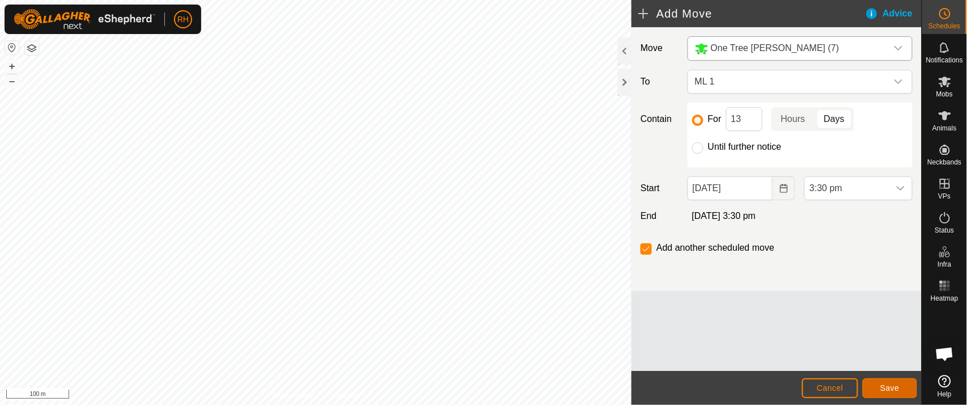
click at [896, 392] on span "Save" at bounding box center [889, 387] width 19 height 9
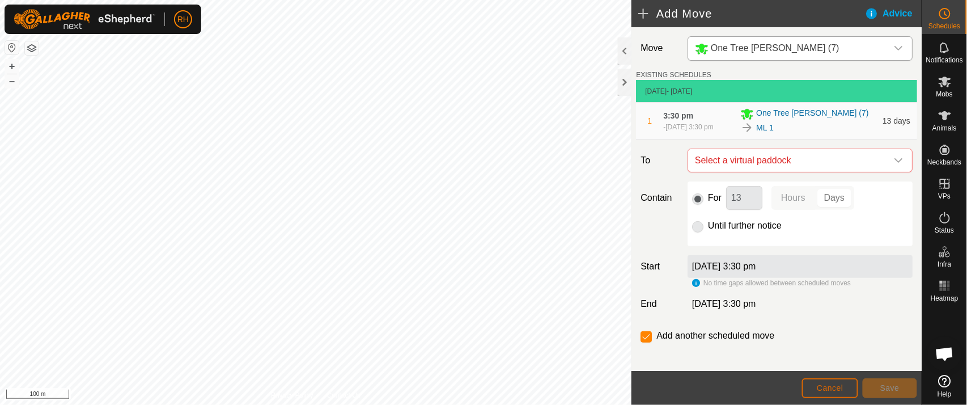
click at [837, 392] on span "Cancel" at bounding box center [830, 387] width 27 height 9
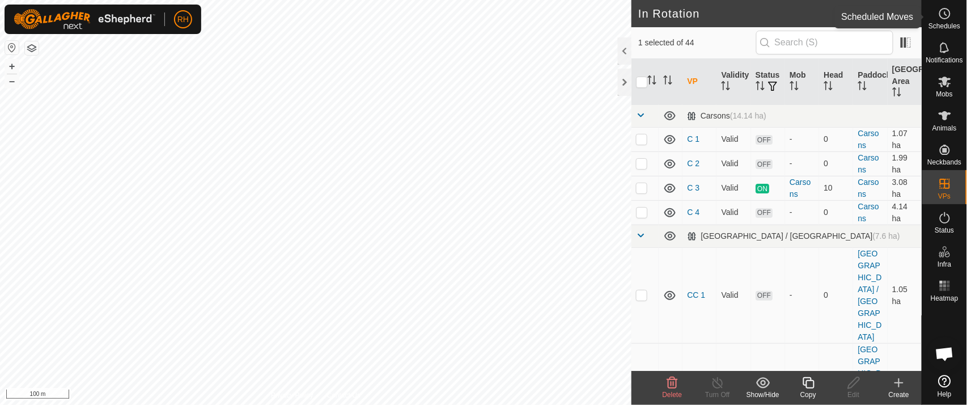
click at [943, 12] on icon at bounding box center [945, 14] width 14 height 14
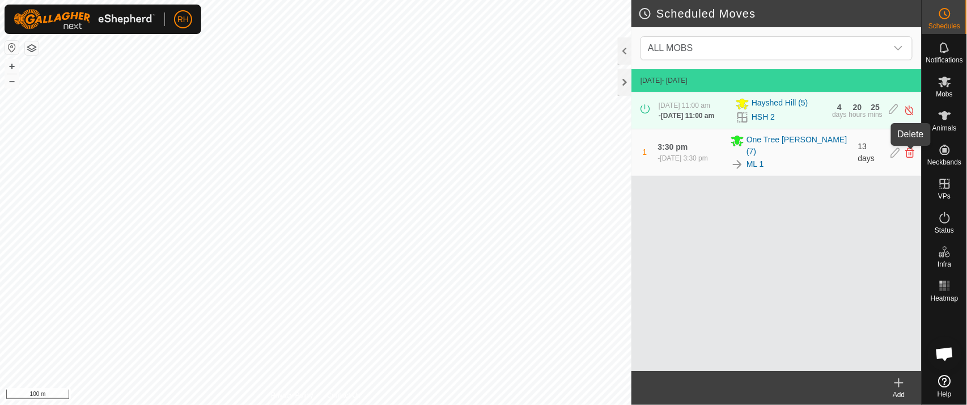
click at [909, 154] on icon at bounding box center [910, 152] width 9 height 10
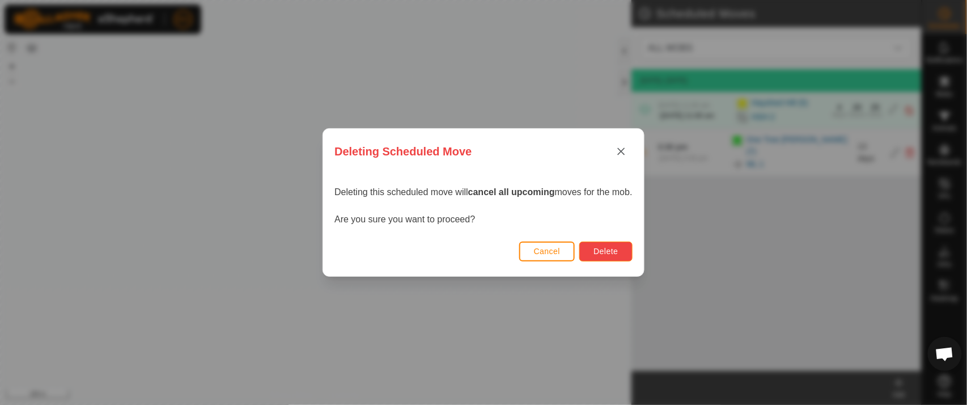
click at [600, 251] on span "Delete" at bounding box center [605, 251] width 24 height 9
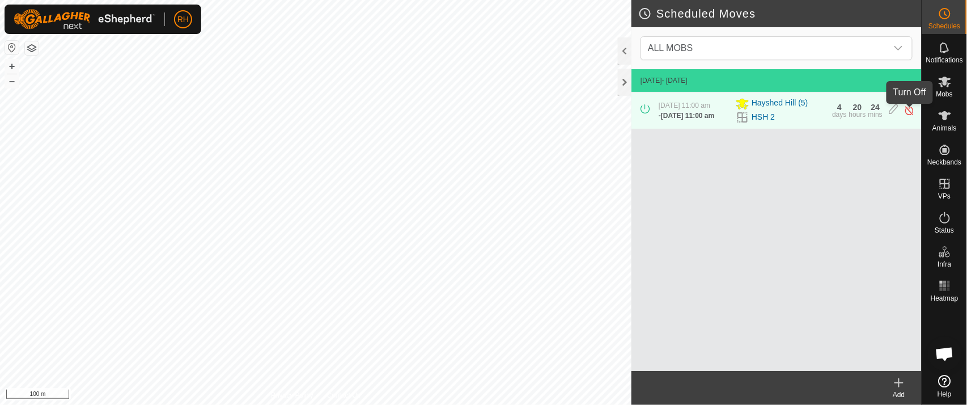
click at [906, 113] on img at bounding box center [909, 110] width 11 height 12
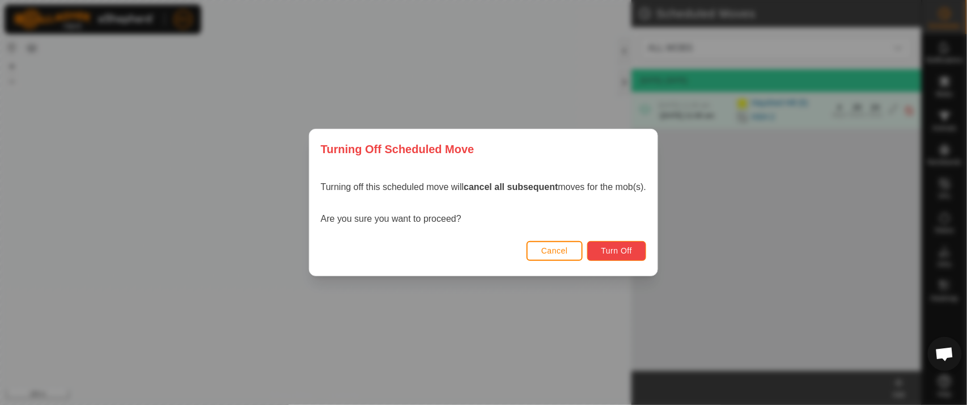
click at [623, 256] on button "Turn Off" at bounding box center [617, 251] width 60 height 20
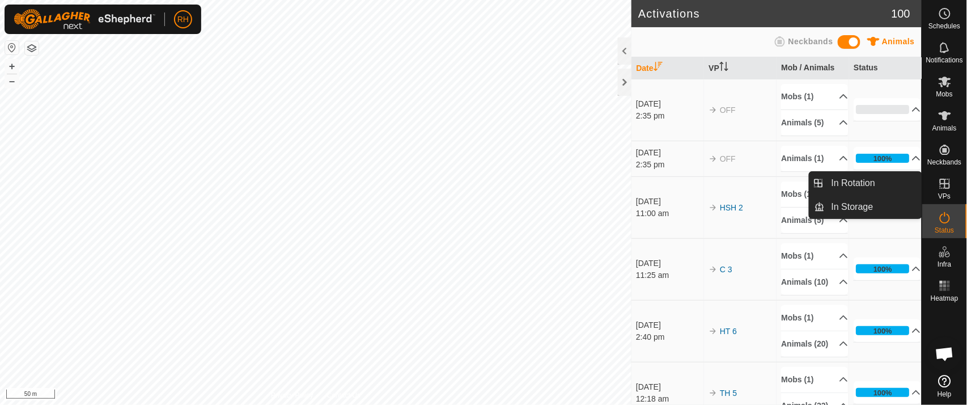
click at [945, 189] on icon at bounding box center [945, 184] width 14 height 14
click at [847, 184] on link "In Rotation" at bounding box center [873, 183] width 97 height 23
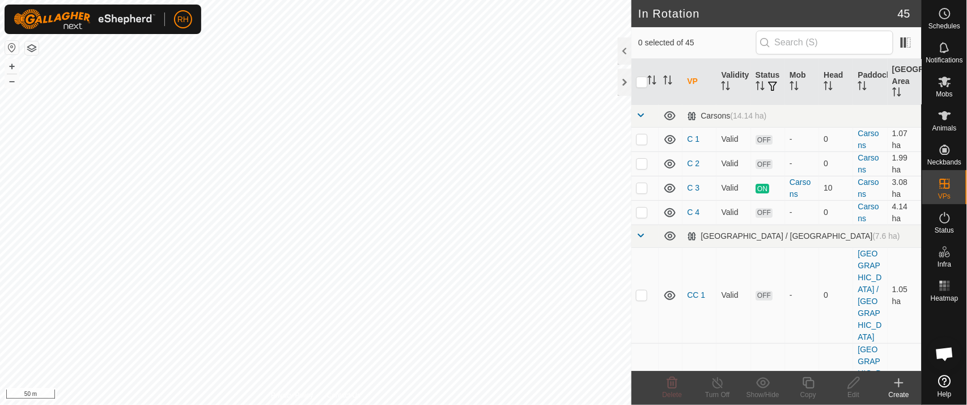
click at [898, 383] on icon at bounding box center [899, 383] width 8 height 0
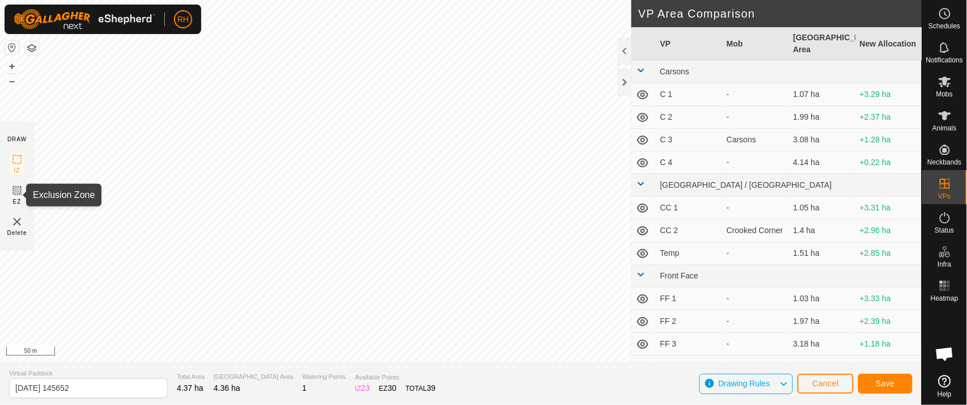
click at [13, 193] on rect at bounding box center [16, 190] width 9 height 9
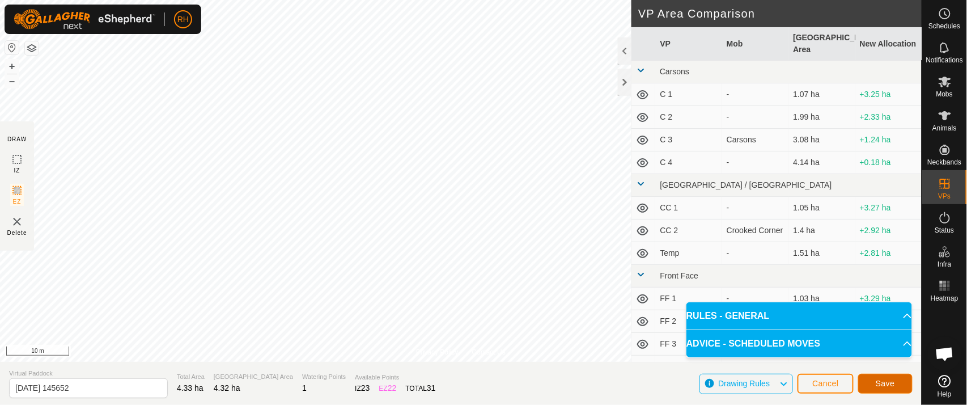
click at [868, 377] on button "Save" at bounding box center [885, 383] width 54 height 20
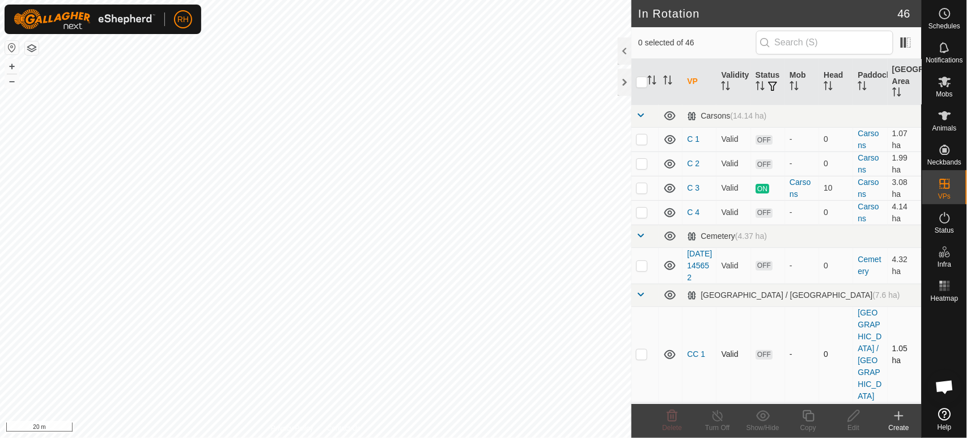
checkbox input "true"
checkbox input "false"
checkbox input "true"
checkbox input "false"
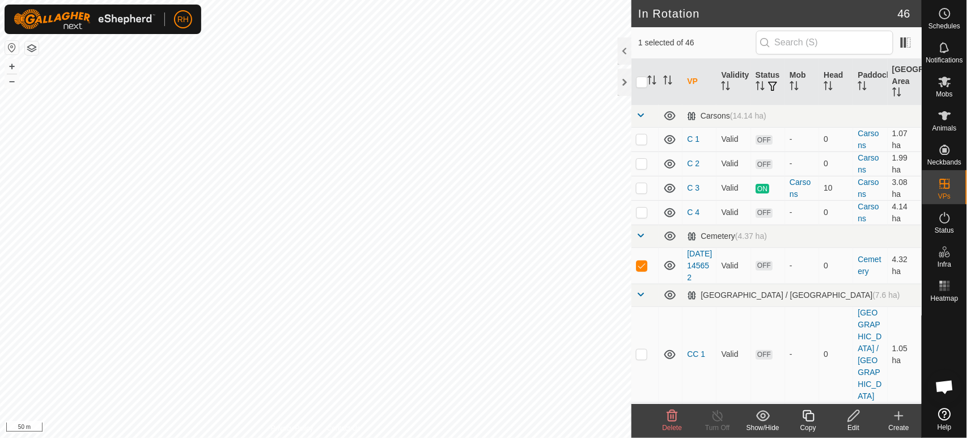
checkbox input "false"
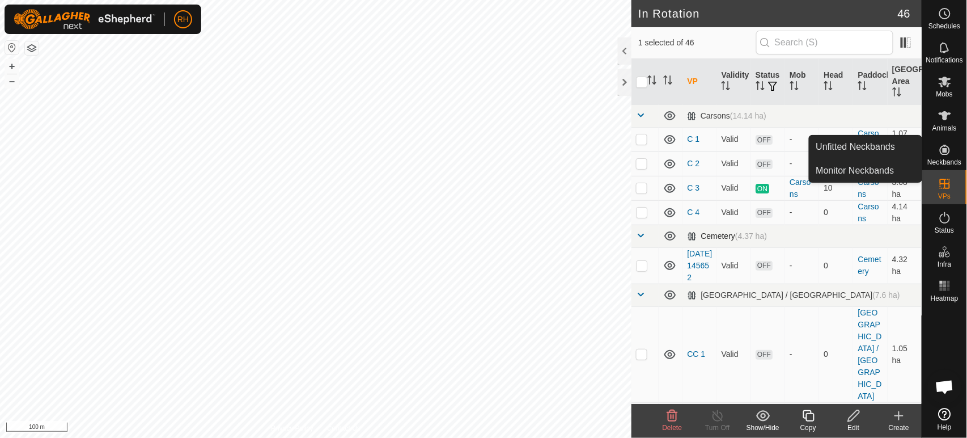
checkbox input "false"
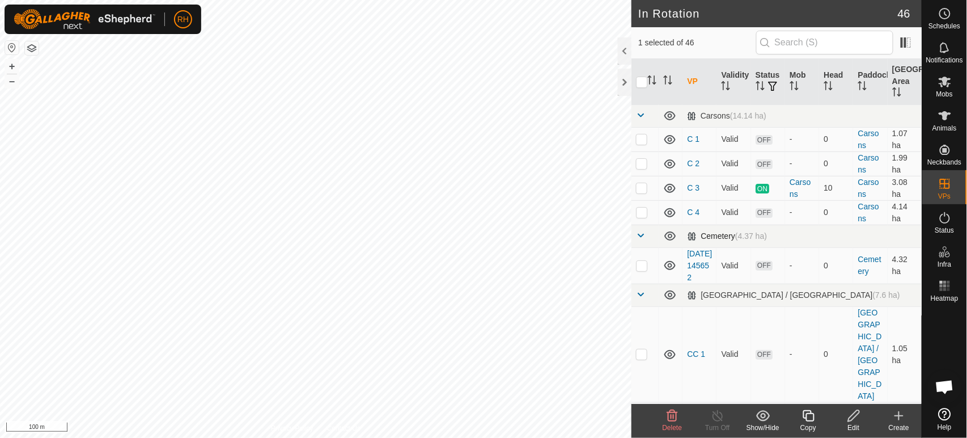
checkbox input "false"
checkbox input "true"
checkbox input "false"
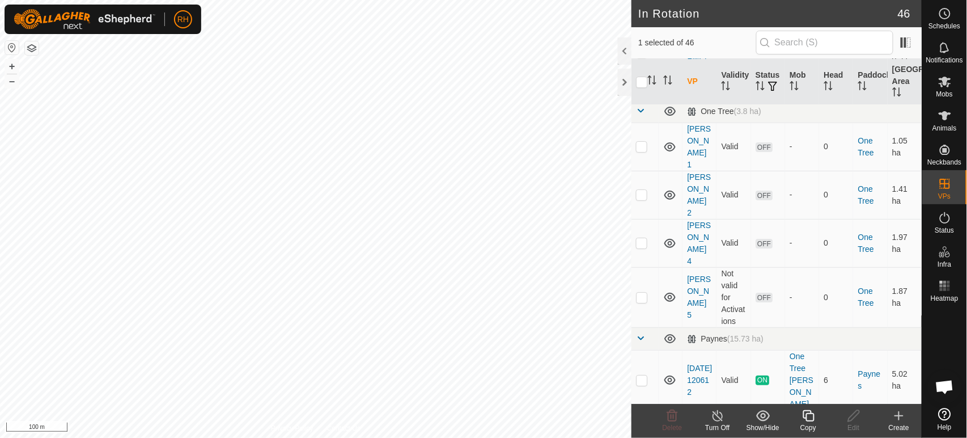
scroll to position [1353, 0]
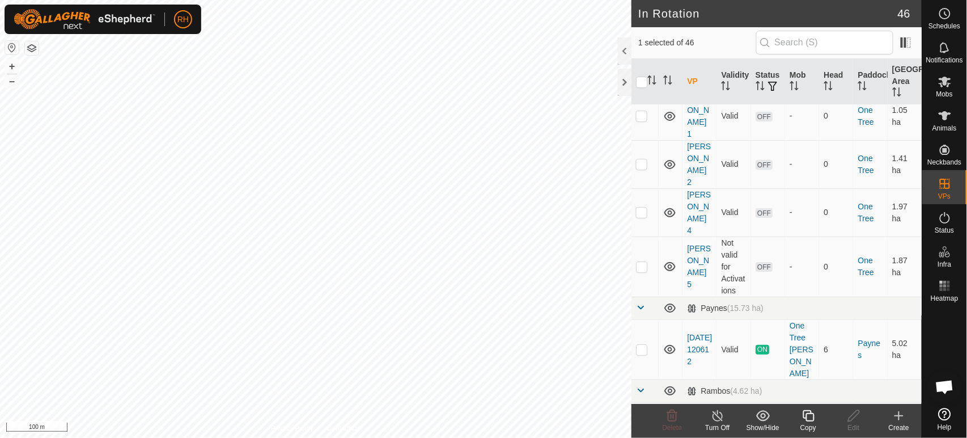
checkbox input "false"
checkbox input "true"
click at [948, 16] on icon at bounding box center [945, 14] width 14 height 14
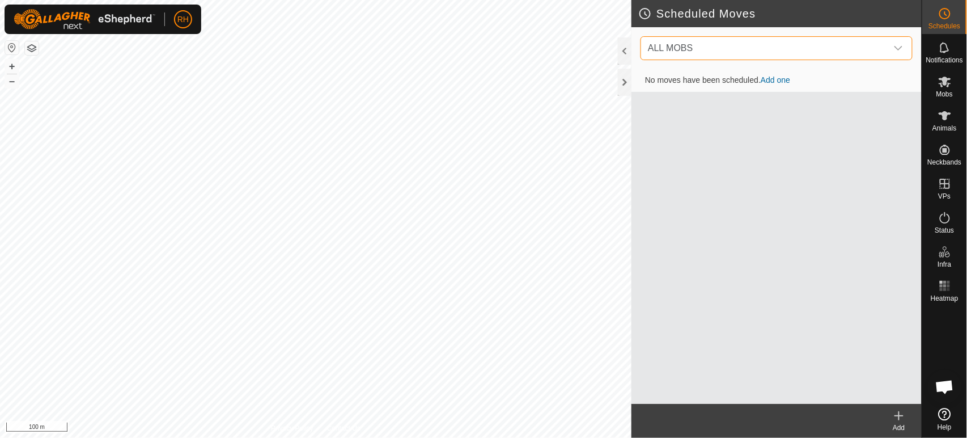
click at [709, 50] on span "ALL MOBS" at bounding box center [765, 48] width 244 height 23
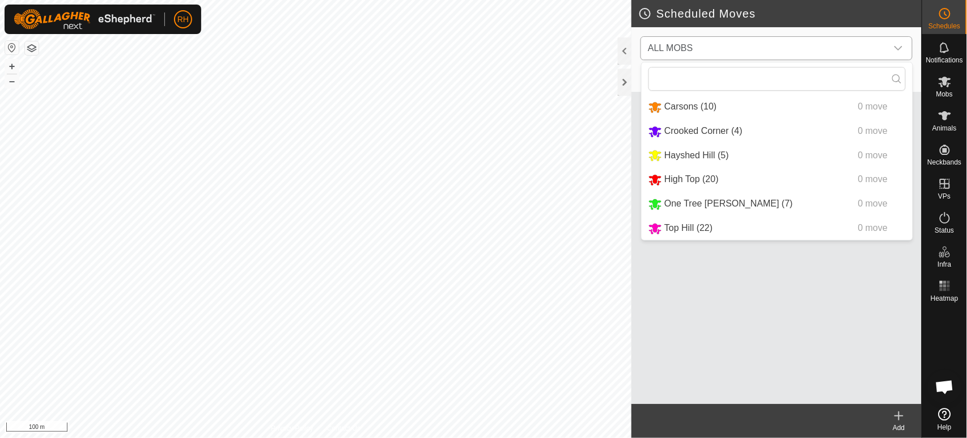
click at [699, 231] on li "Top Hill (22) 0 move" at bounding box center [777, 228] width 271 height 23
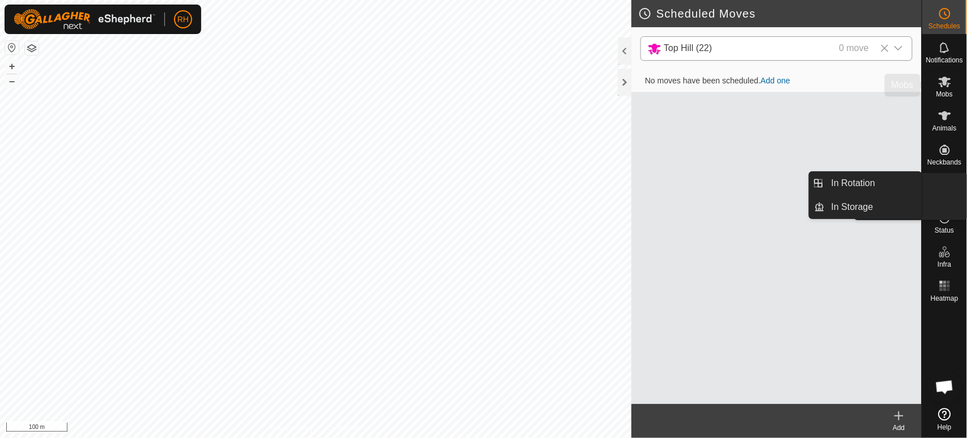
click at [898, 48] on icon "dropdown trigger" at bounding box center [898, 48] width 9 height 9
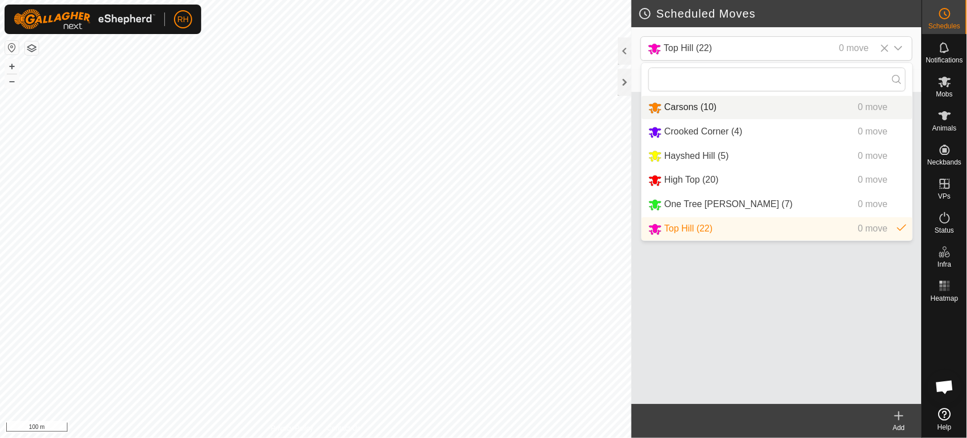
click at [907, 46] on div "dropdown trigger" at bounding box center [898, 48] width 23 height 23
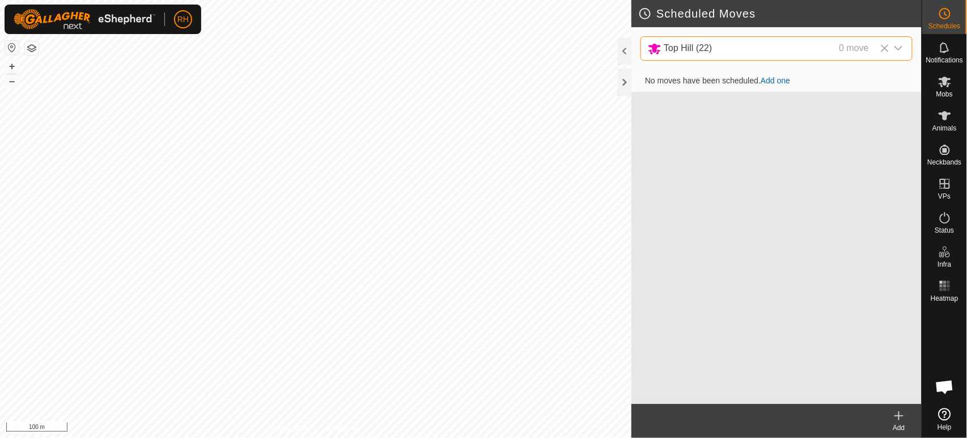
click at [901, 415] on icon at bounding box center [899, 415] width 8 height 0
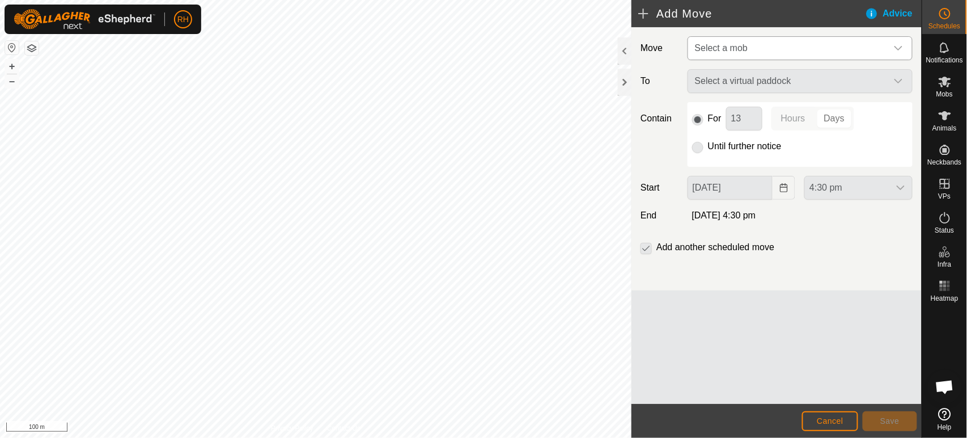
click at [898, 49] on icon "dropdown trigger" at bounding box center [898, 48] width 9 height 9
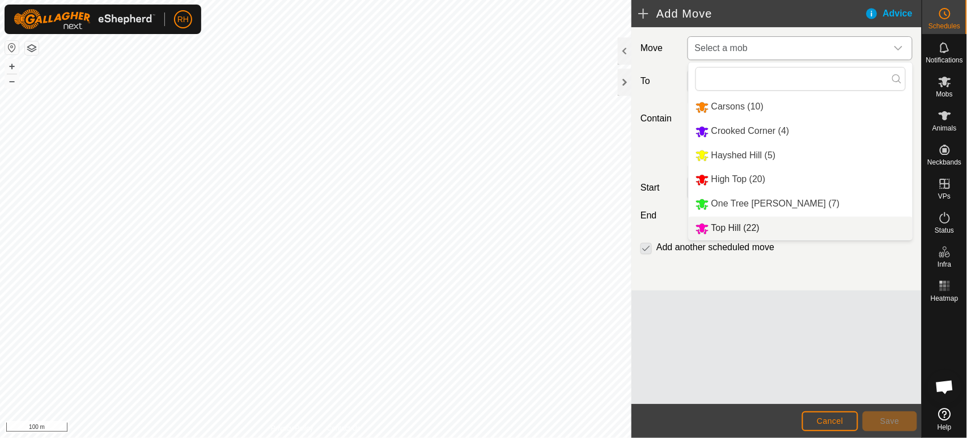
click at [733, 224] on li "Top Hill (22)" at bounding box center [801, 228] width 224 height 23
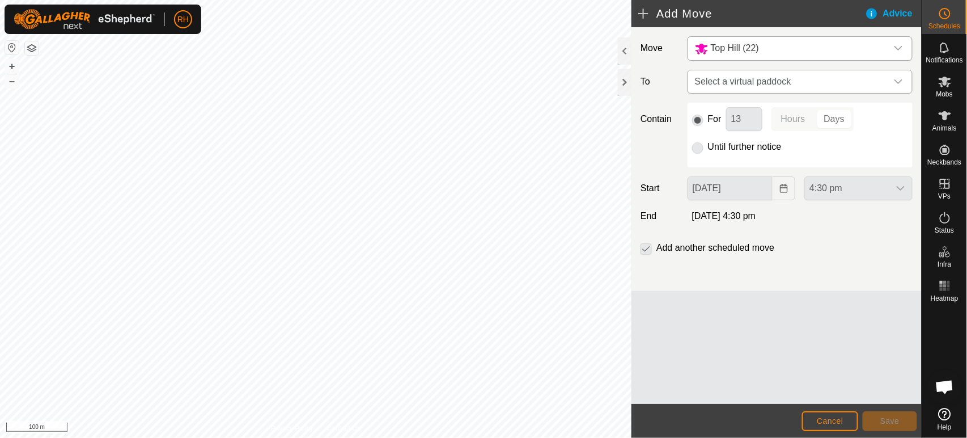
click at [896, 79] on icon "dropdown trigger" at bounding box center [898, 81] width 9 height 9
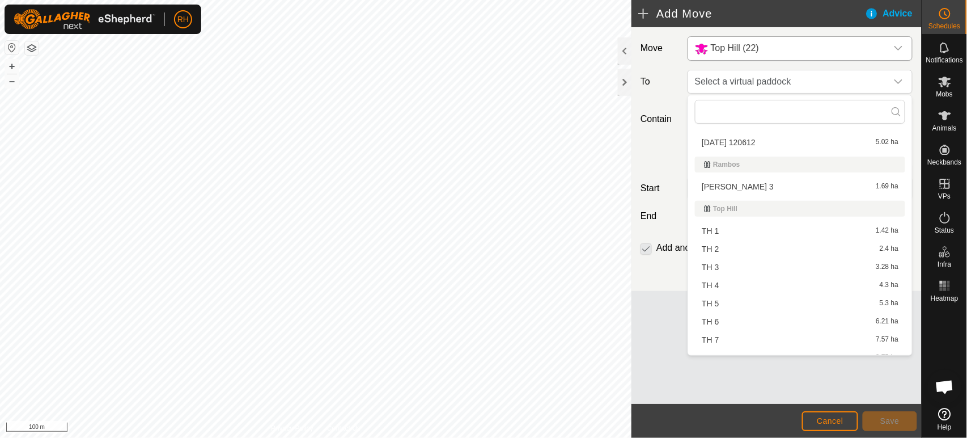
scroll to position [915, 0]
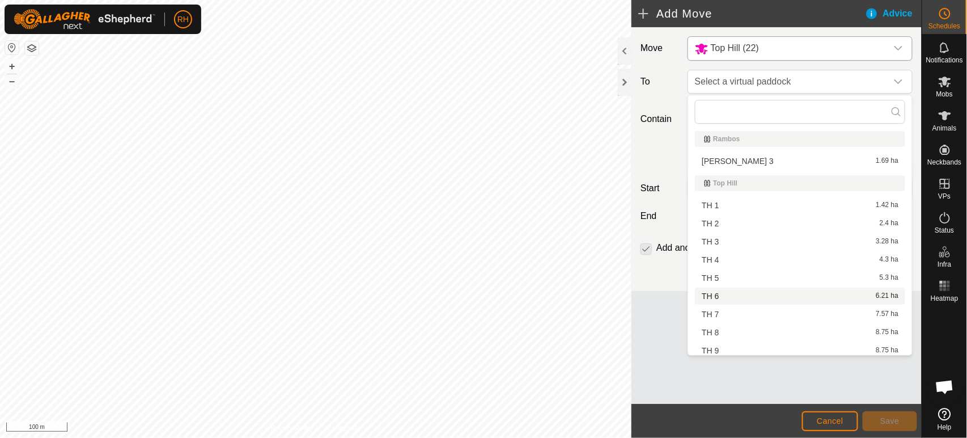
click at [706, 290] on li "TH 6 6.21 ha" at bounding box center [800, 295] width 210 height 17
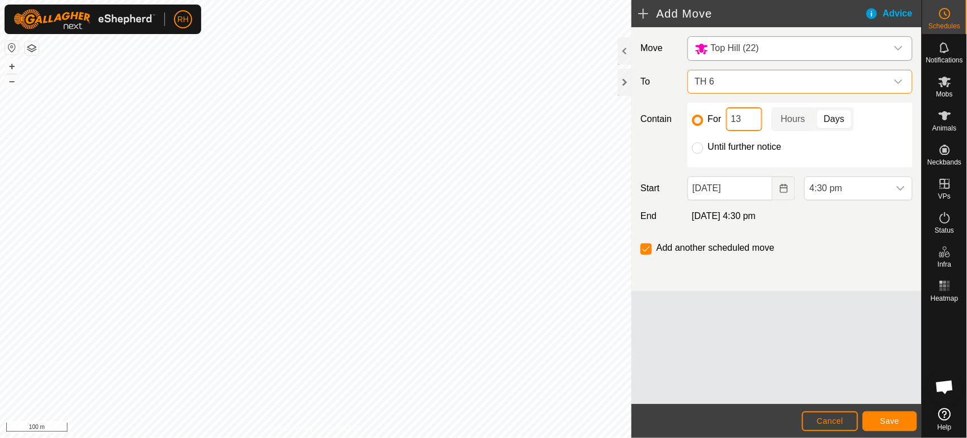
click at [742, 119] on input "13" at bounding box center [744, 119] width 36 height 24
type input "1"
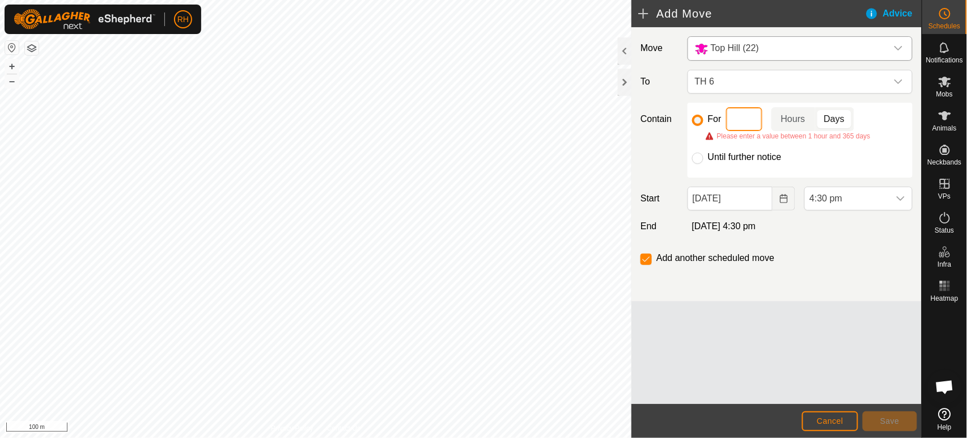
type input "5"
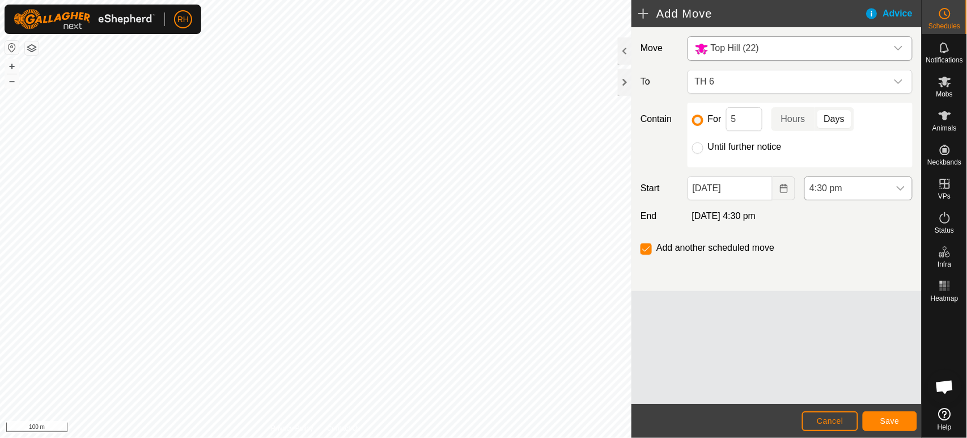
click at [899, 187] on icon "dropdown trigger" at bounding box center [901, 188] width 8 height 5
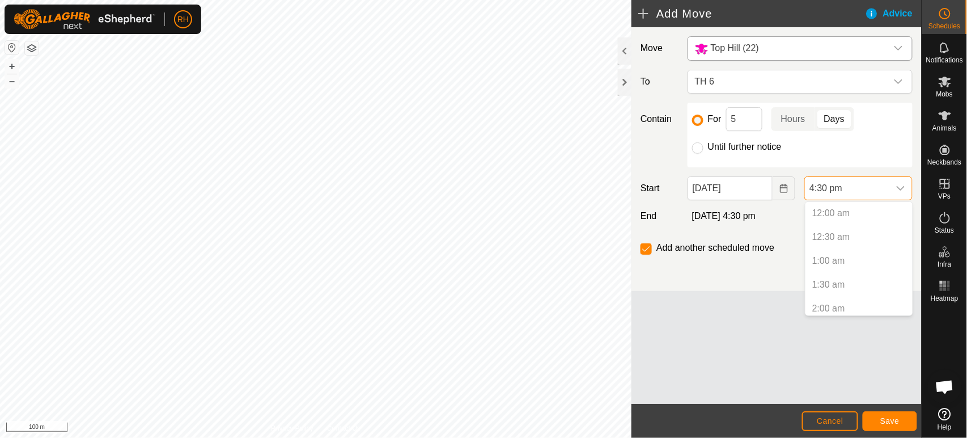
scroll to position [695, 0]
click at [831, 278] on p-selectitem "4:00 pm" at bounding box center [858, 280] width 107 height 23
click at [834, 309] on li "4:30 pm" at bounding box center [858, 303] width 107 height 23
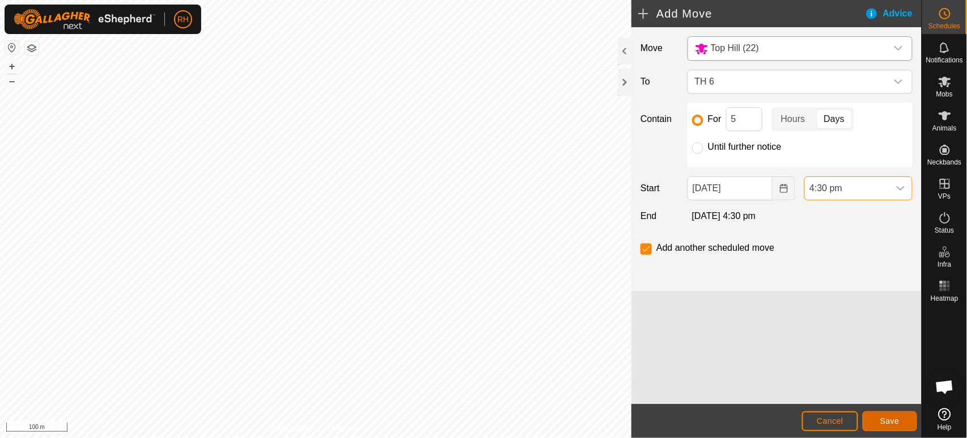
click at [888, 417] on span "Save" at bounding box center [889, 420] width 19 height 9
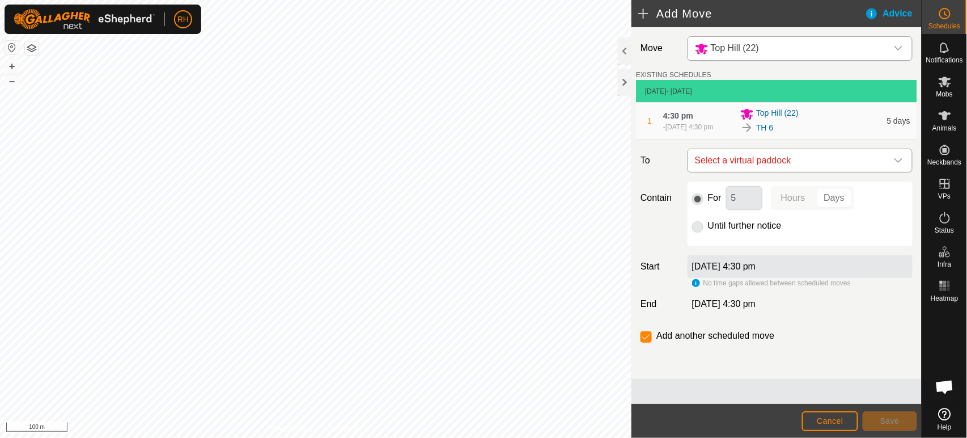
click at [899, 159] on icon "dropdown trigger" at bounding box center [898, 160] width 9 height 9
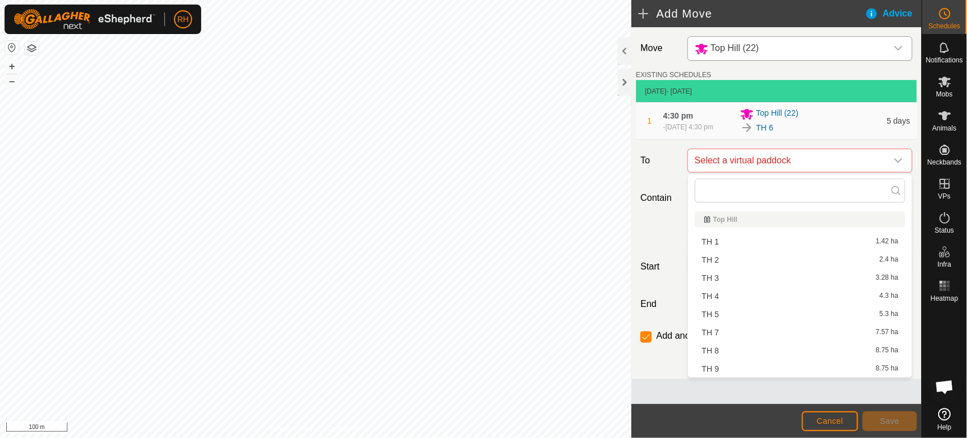
click at [733, 334] on li "TH 7 7.57 ha" at bounding box center [800, 332] width 210 height 17
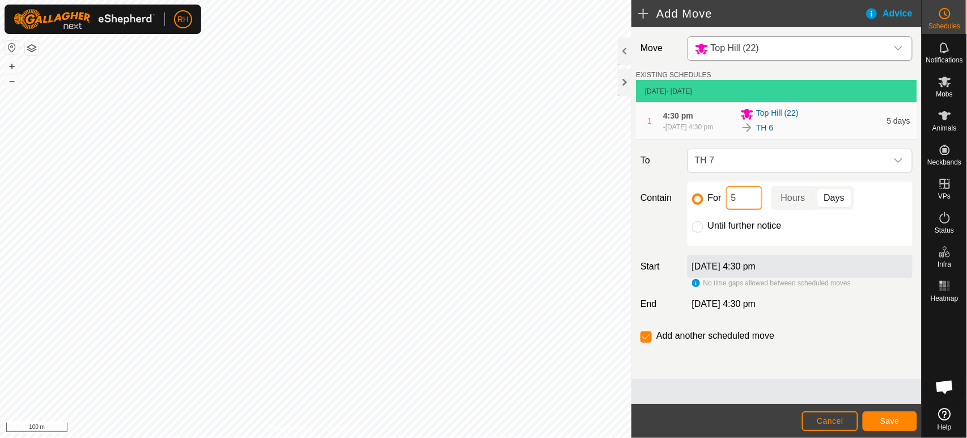
click at [746, 195] on input "5" at bounding box center [744, 198] width 36 height 24
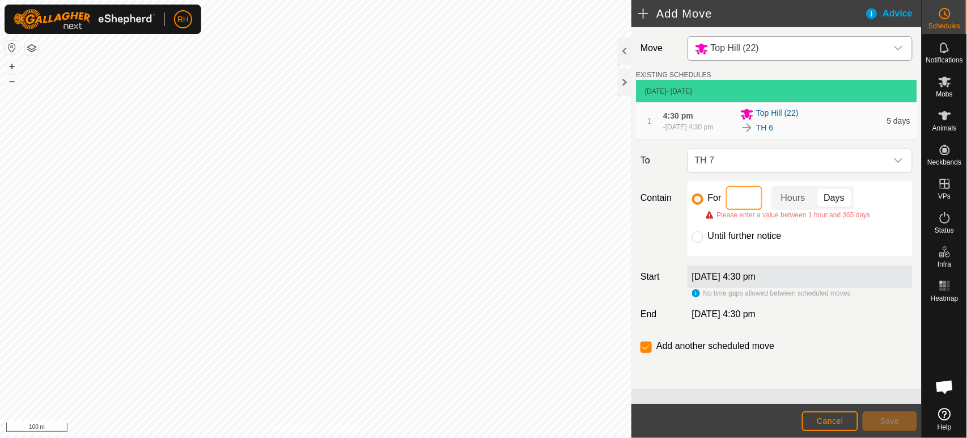
type input "7"
type input "6"
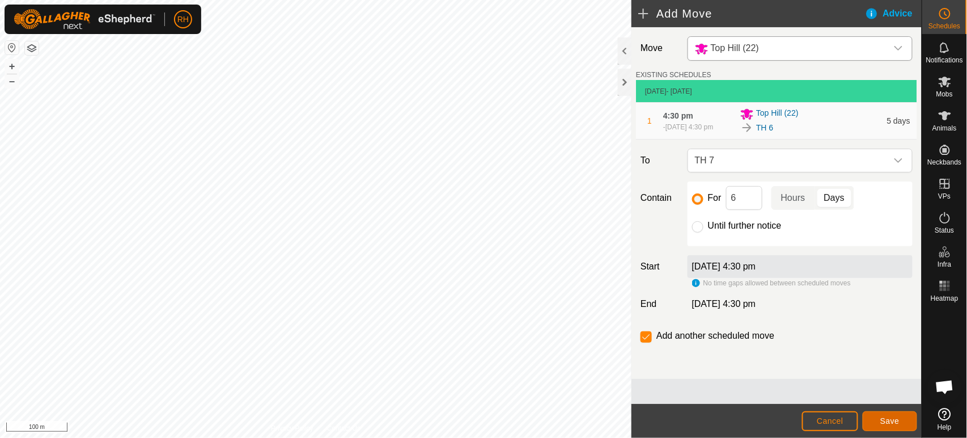
click at [893, 417] on span "Save" at bounding box center [889, 420] width 19 height 9
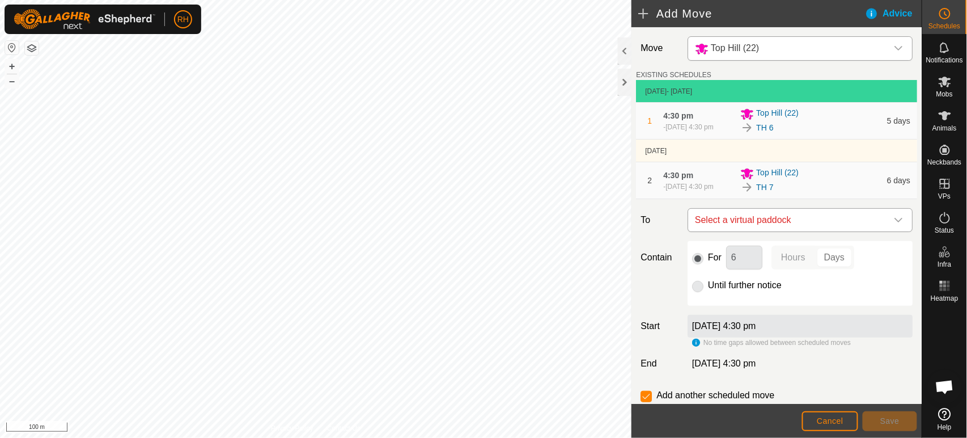
click at [894, 217] on icon "dropdown trigger" at bounding box center [898, 219] width 9 height 9
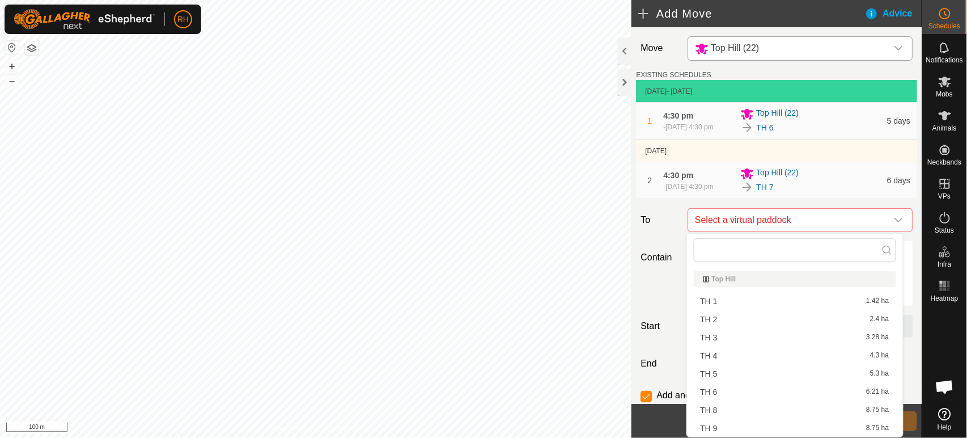
click at [730, 405] on li "TH 8 8.75 ha" at bounding box center [795, 409] width 202 height 17
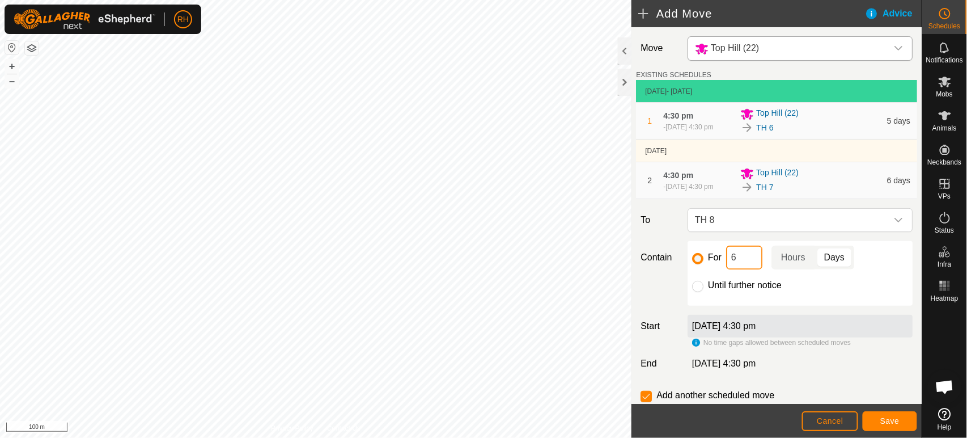
click at [738, 258] on input "6" at bounding box center [744, 257] width 36 height 24
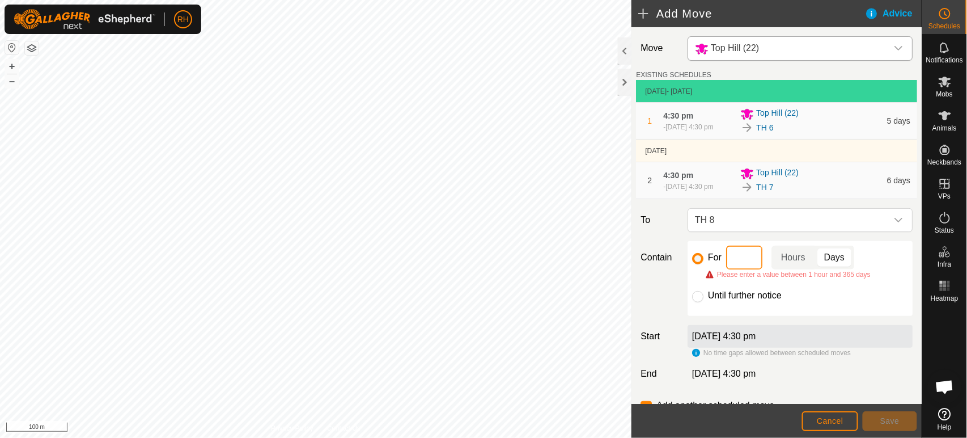
type input "5"
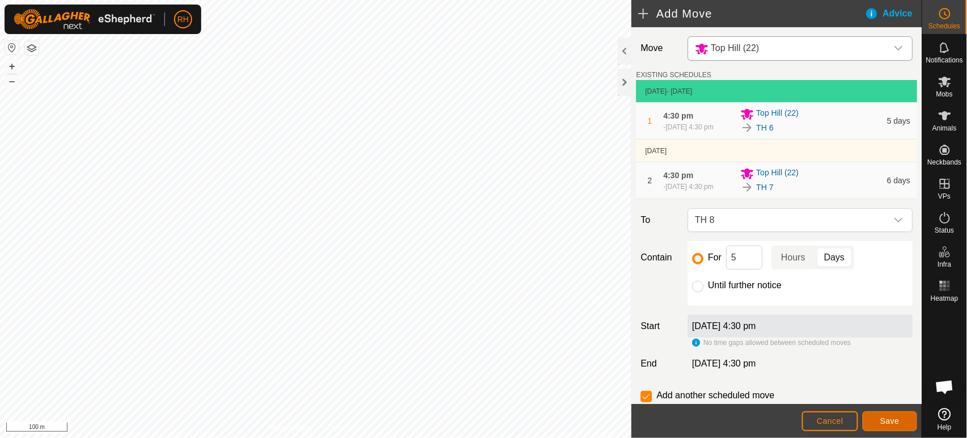
click at [878, 421] on button "Save" at bounding box center [890, 421] width 54 height 20
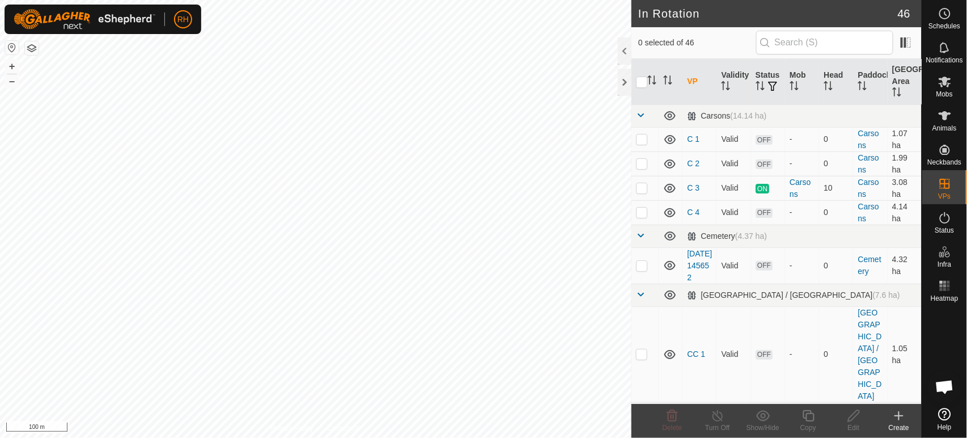
checkbox input "true"
checkbox input "false"
checkbox input "true"
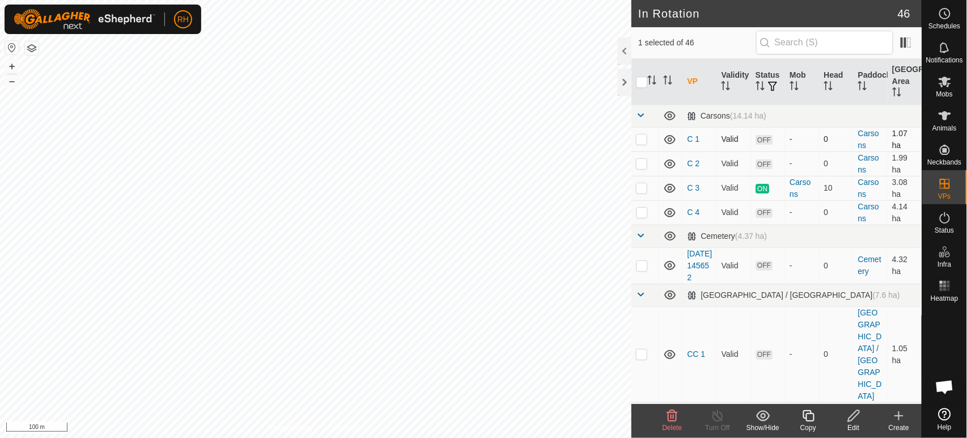
checkbox input "true"
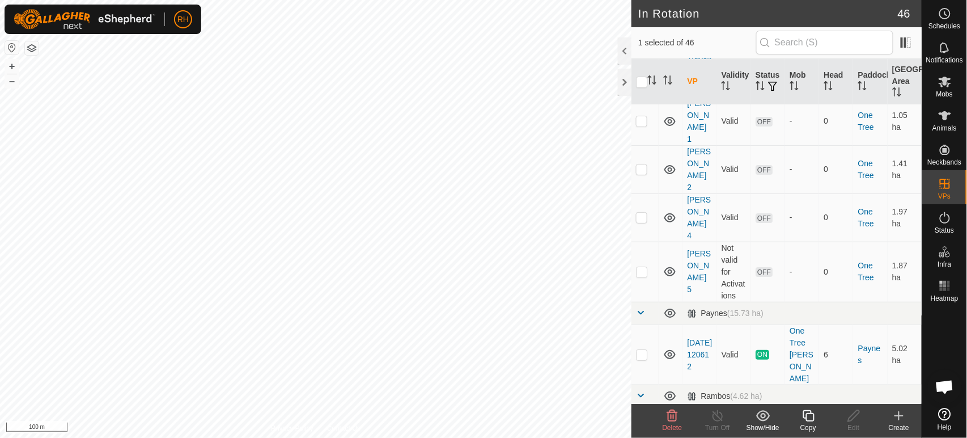
scroll to position [1353, 0]
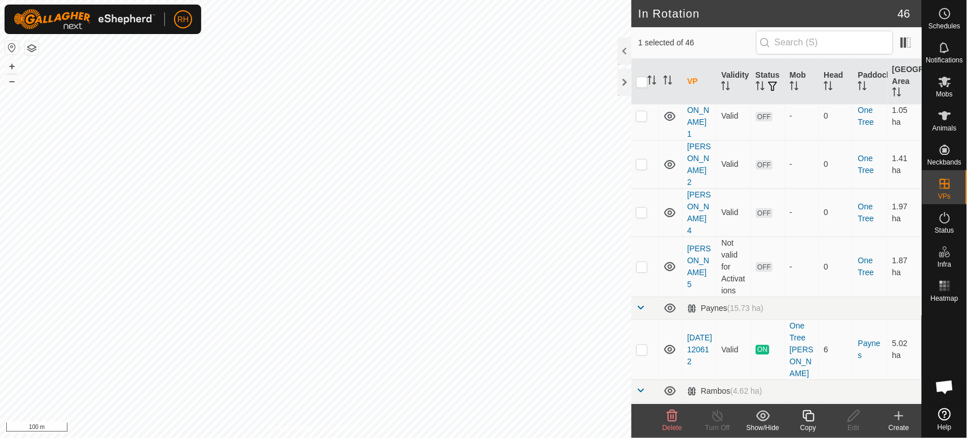
checkbox input "true"
checkbox input "false"
click at [940, 15] on circle at bounding box center [945, 14] width 10 height 10
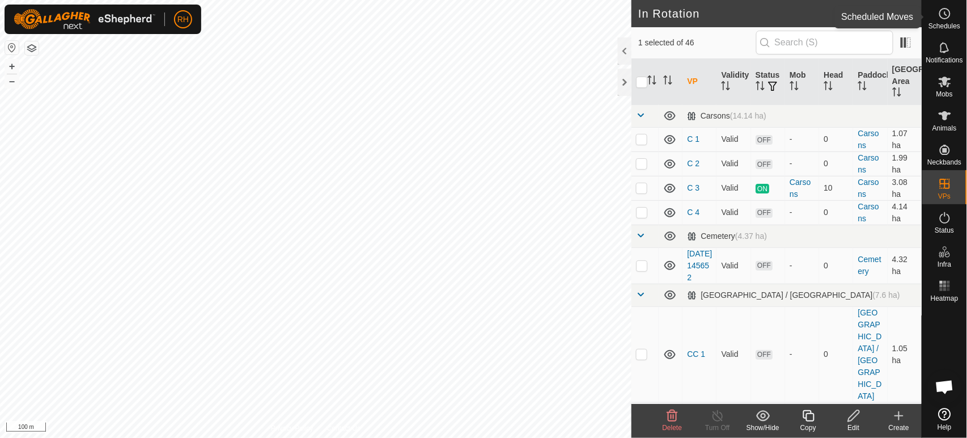
click at [946, 15] on icon at bounding box center [946, 13] width 2 height 3
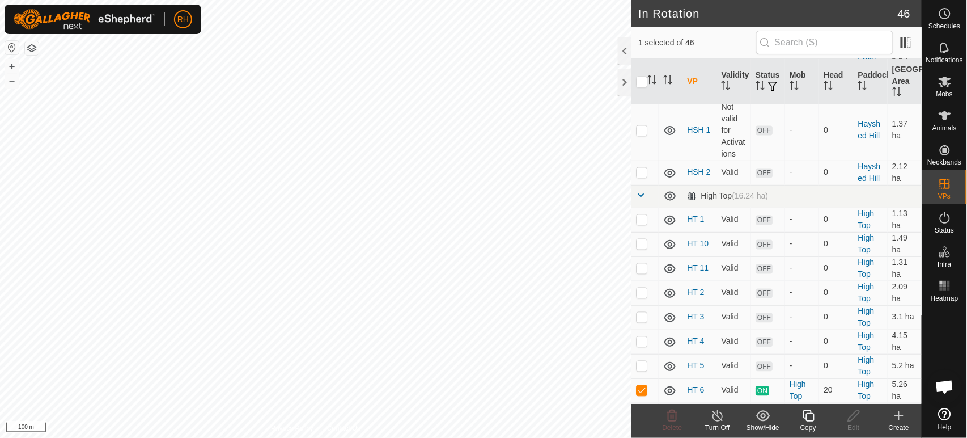
scroll to position [723, 0]
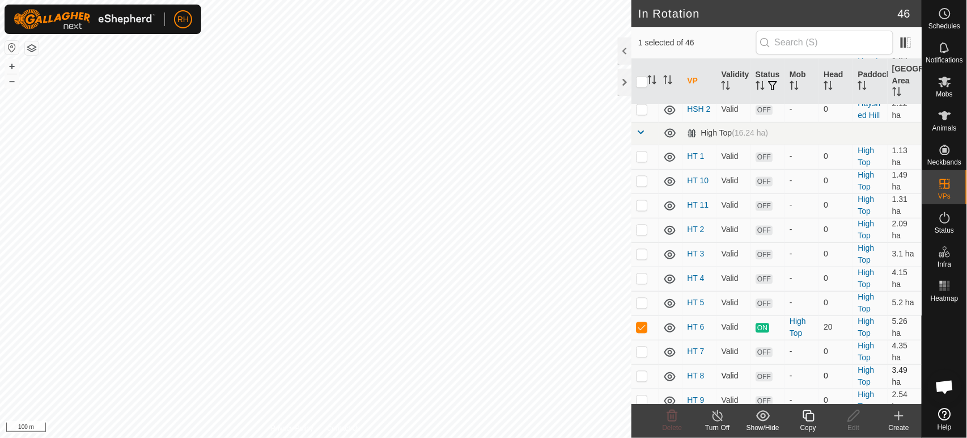
checkbox input "true"
checkbox input "false"
checkbox input "true"
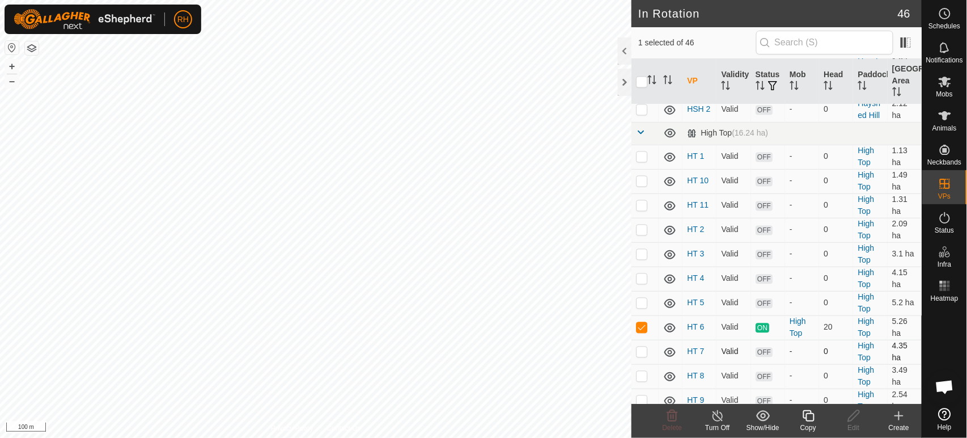
checkbox input "false"
checkbox input "true"
click at [811, 414] on icon at bounding box center [808, 416] width 14 height 14
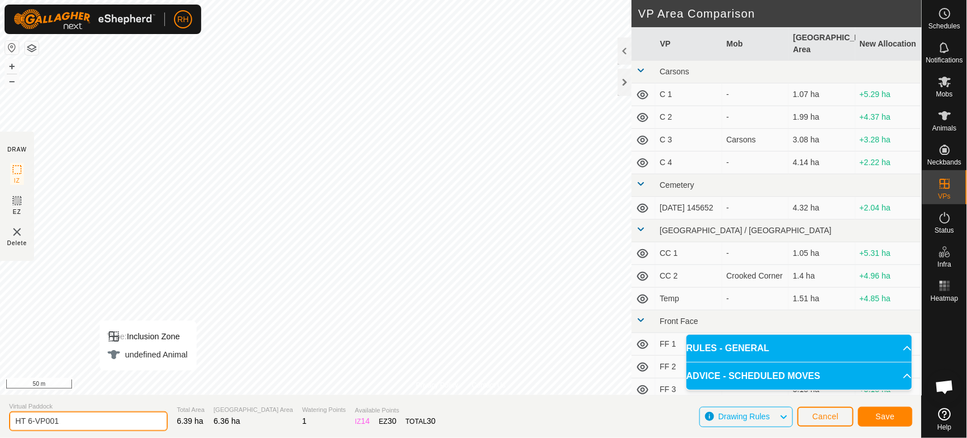
click at [60, 423] on input "HT 6-VP001" at bounding box center [88, 421] width 159 height 20
type input "HT 6b"
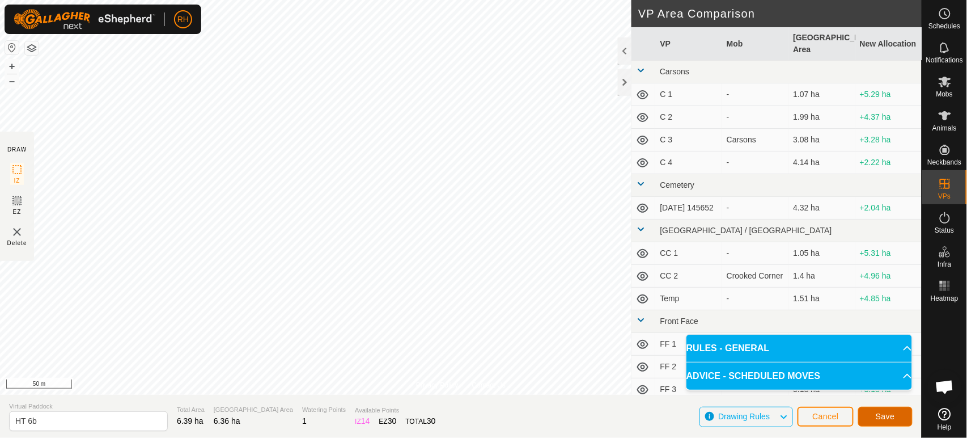
click at [874, 415] on button "Save" at bounding box center [885, 416] width 54 height 20
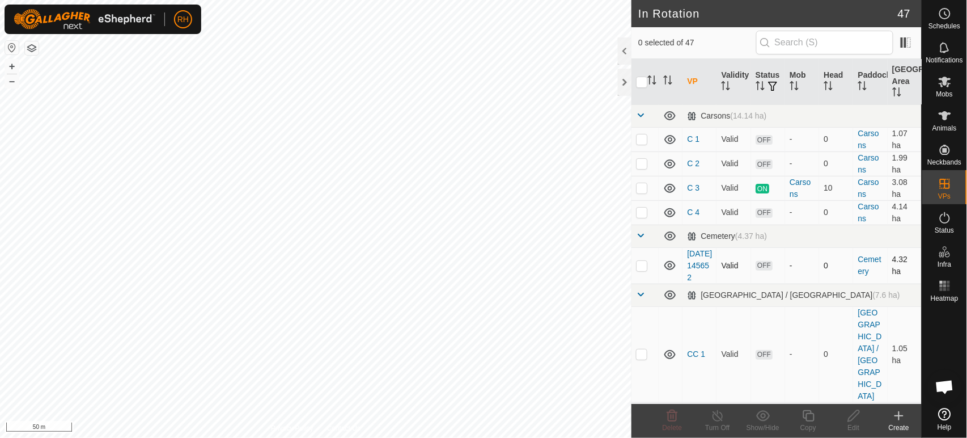
checkbox input "true"
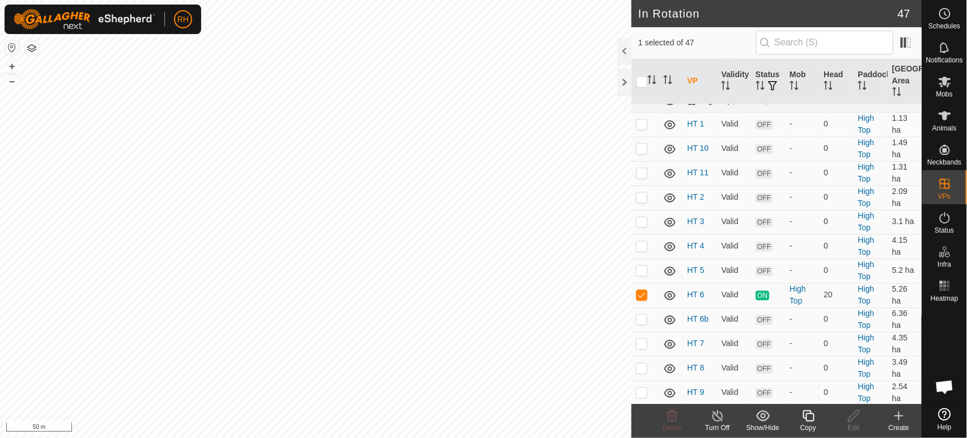
scroll to position [693, 0]
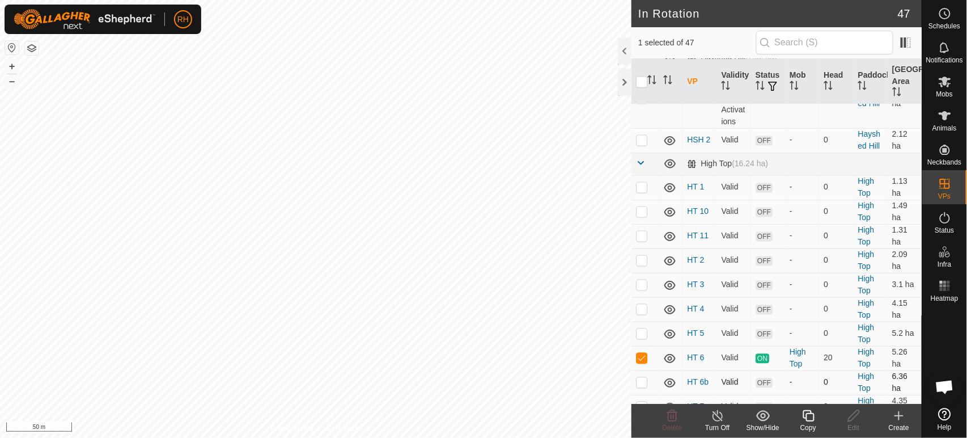
click at [640, 377] on p-checkbox at bounding box center [641, 381] width 11 height 9
checkbox input "true"
click at [642, 353] on p-checkbox at bounding box center [641, 357] width 11 height 9
checkbox input "false"
click at [761, 378] on span "OFF" at bounding box center [763, 383] width 17 height 10
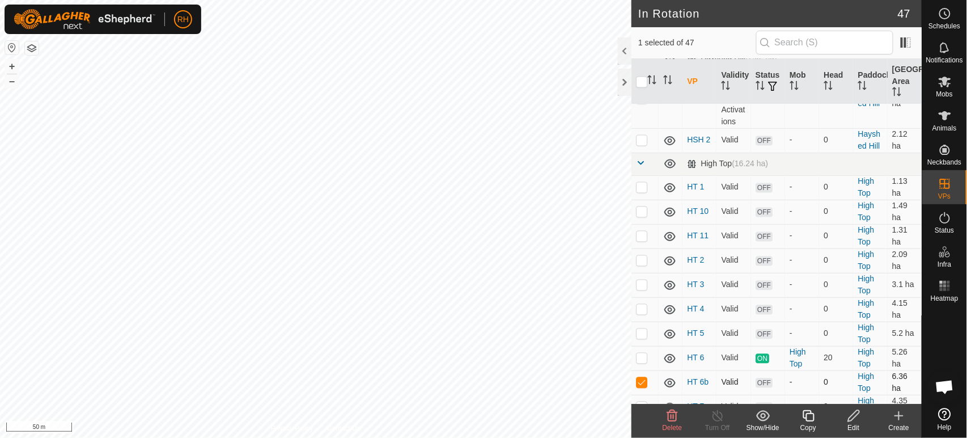
click at [642, 377] on p-checkbox at bounding box center [641, 381] width 11 height 9
checkbox input "false"
click at [642, 353] on p-checkbox at bounding box center [641, 357] width 11 height 9
checkbox input "true"
click at [716, 418] on icon at bounding box center [718, 416] width 14 height 14
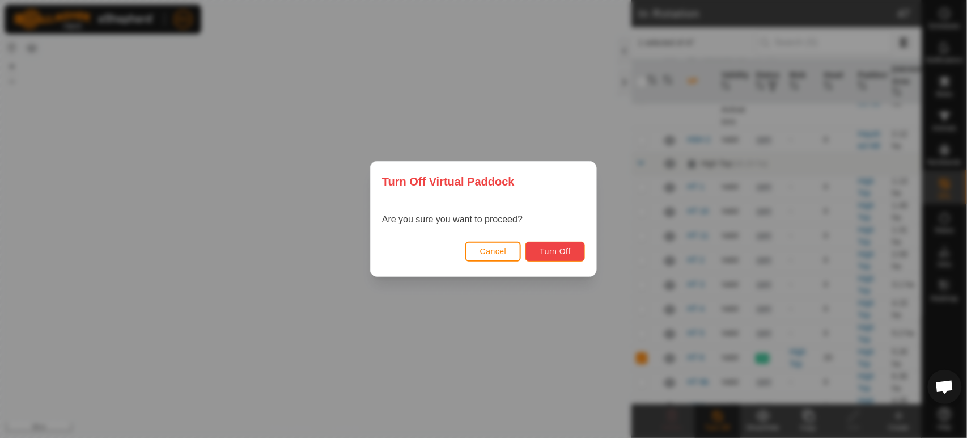
click at [561, 252] on span "Turn Off" at bounding box center [555, 251] width 31 height 9
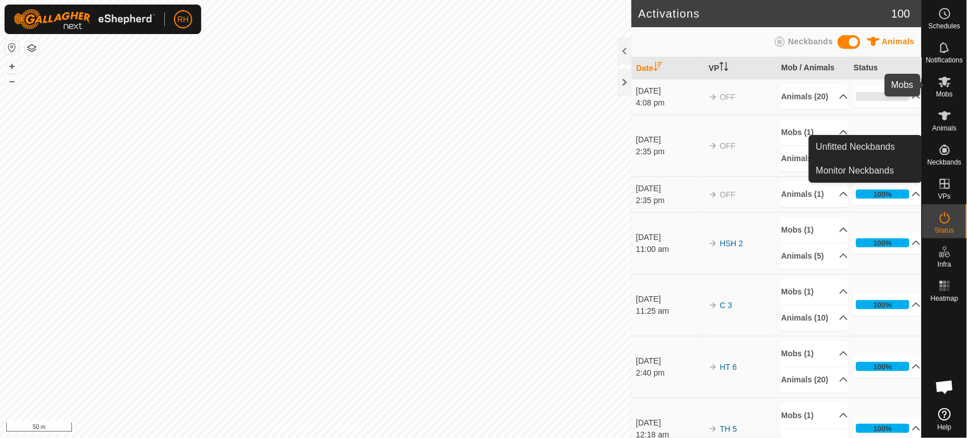
click at [946, 82] on icon at bounding box center [945, 82] width 14 height 14
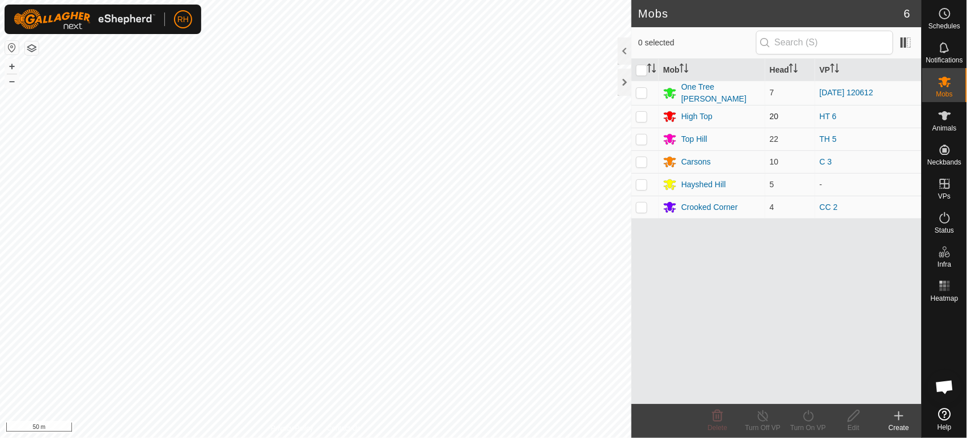
click at [645, 113] on p-checkbox at bounding box center [641, 116] width 11 height 9
checkbox input "true"
click at [810, 420] on icon at bounding box center [808, 415] width 10 height 11
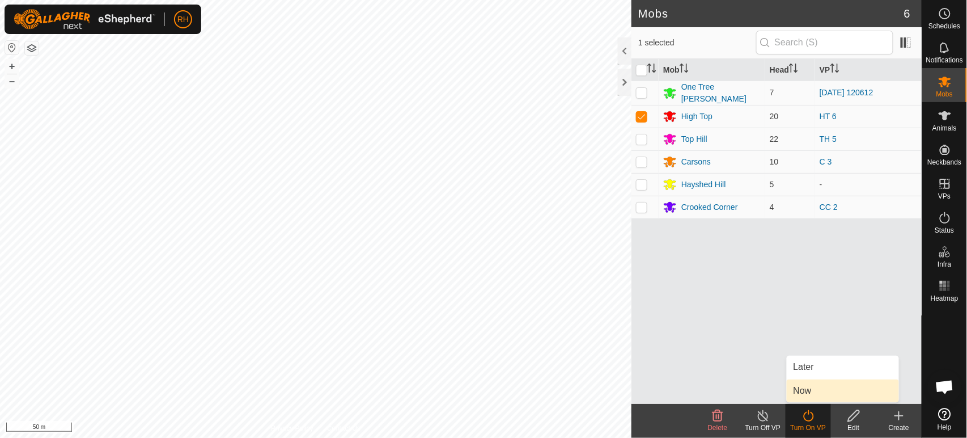
click at [804, 391] on link "Now" at bounding box center [843, 390] width 112 height 23
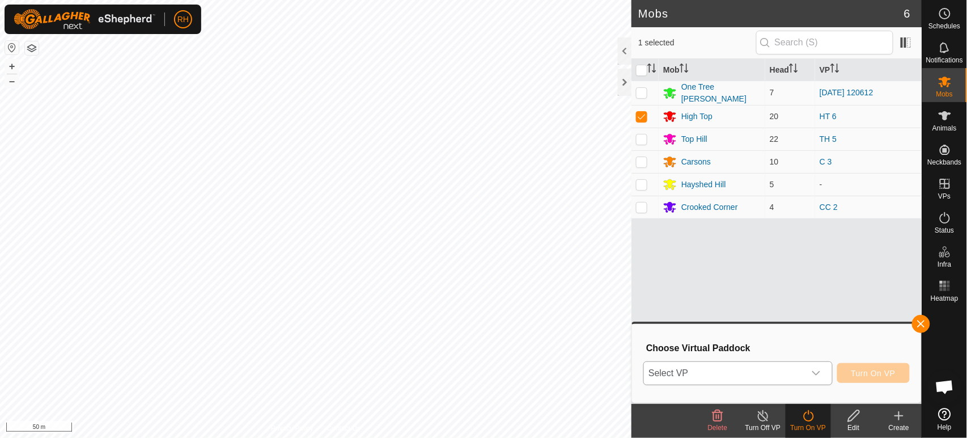
click at [815, 373] on icon "dropdown trigger" at bounding box center [816, 373] width 8 height 5
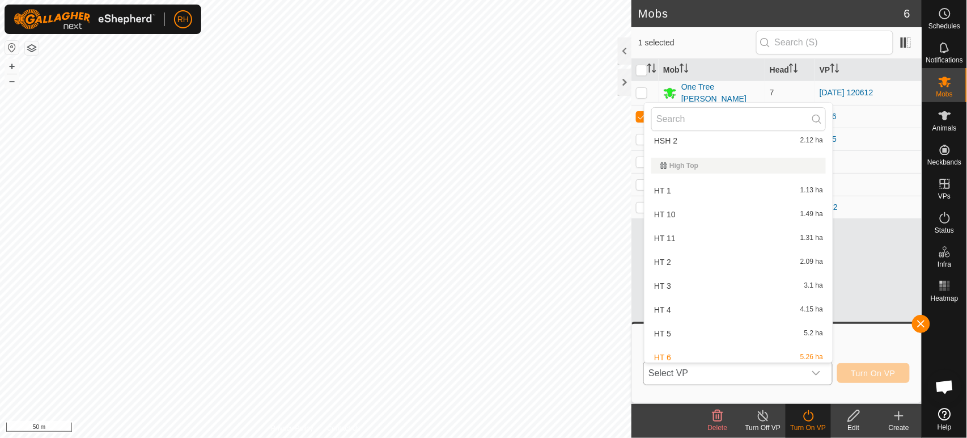
scroll to position [521, 0]
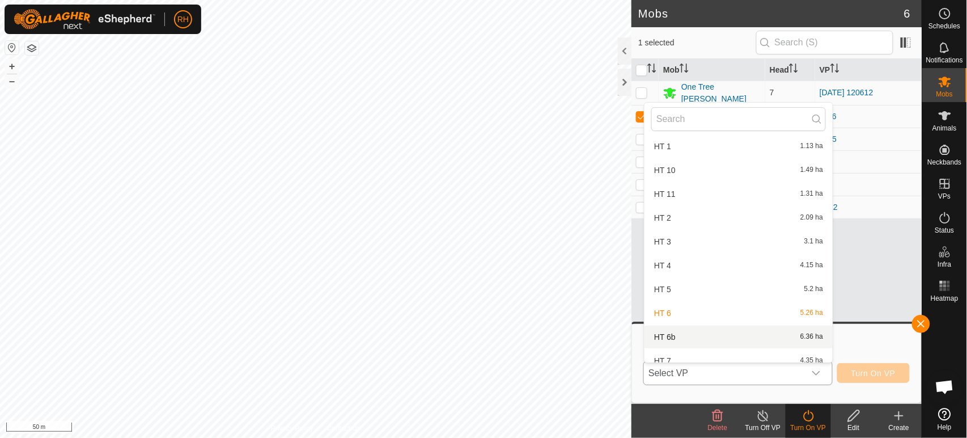
click at [664, 325] on li "HT 6b 6.36 ha" at bounding box center [738, 336] width 188 height 23
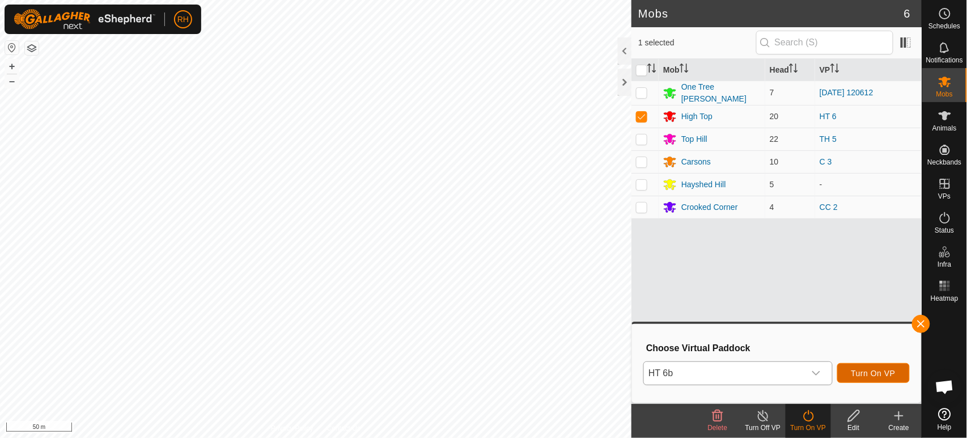
click at [883, 373] on span "Turn On VP" at bounding box center [873, 372] width 44 height 9
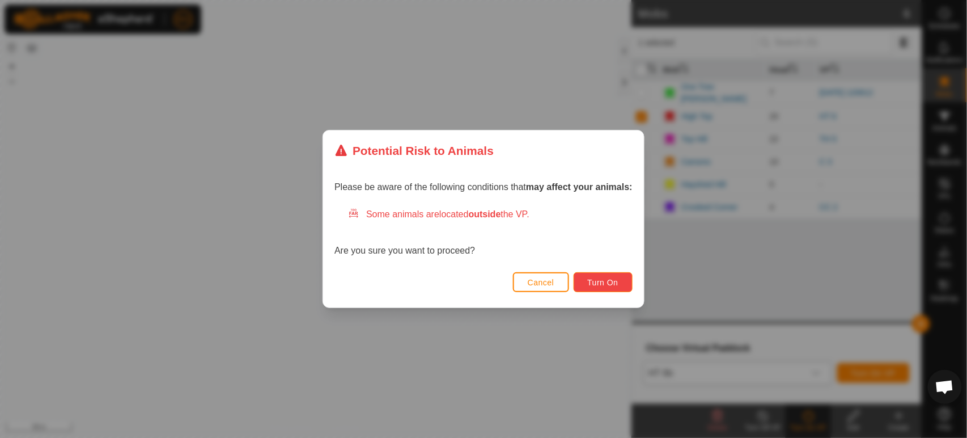
click at [598, 278] on span "Turn On" at bounding box center [603, 282] width 31 height 9
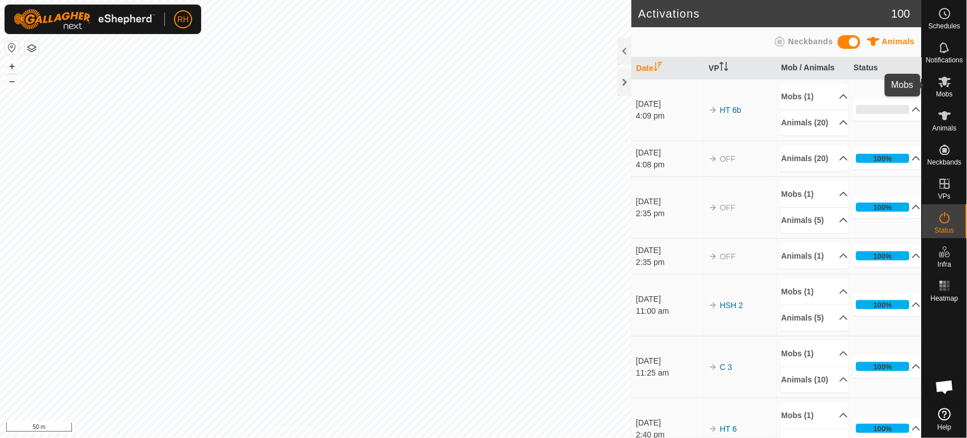
click at [949, 83] on icon at bounding box center [945, 82] width 12 height 11
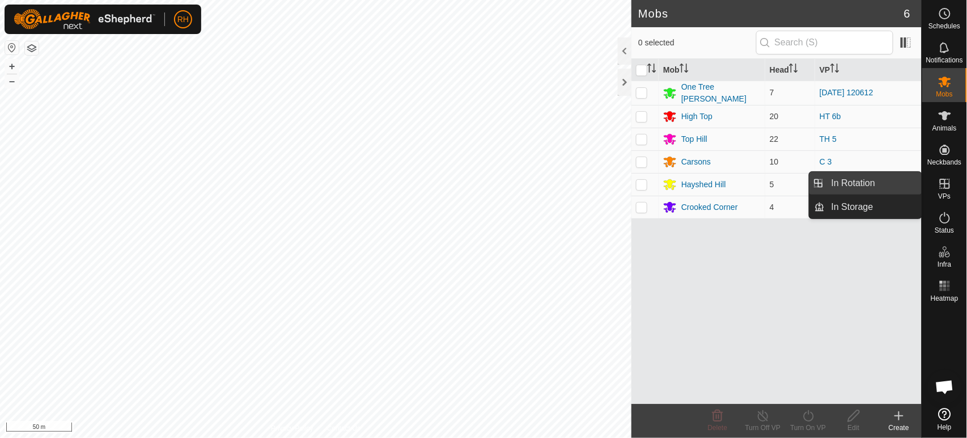
click at [877, 177] on link "In Rotation" at bounding box center [873, 183] width 97 height 23
